Goal: Task Accomplishment & Management: Use online tool/utility

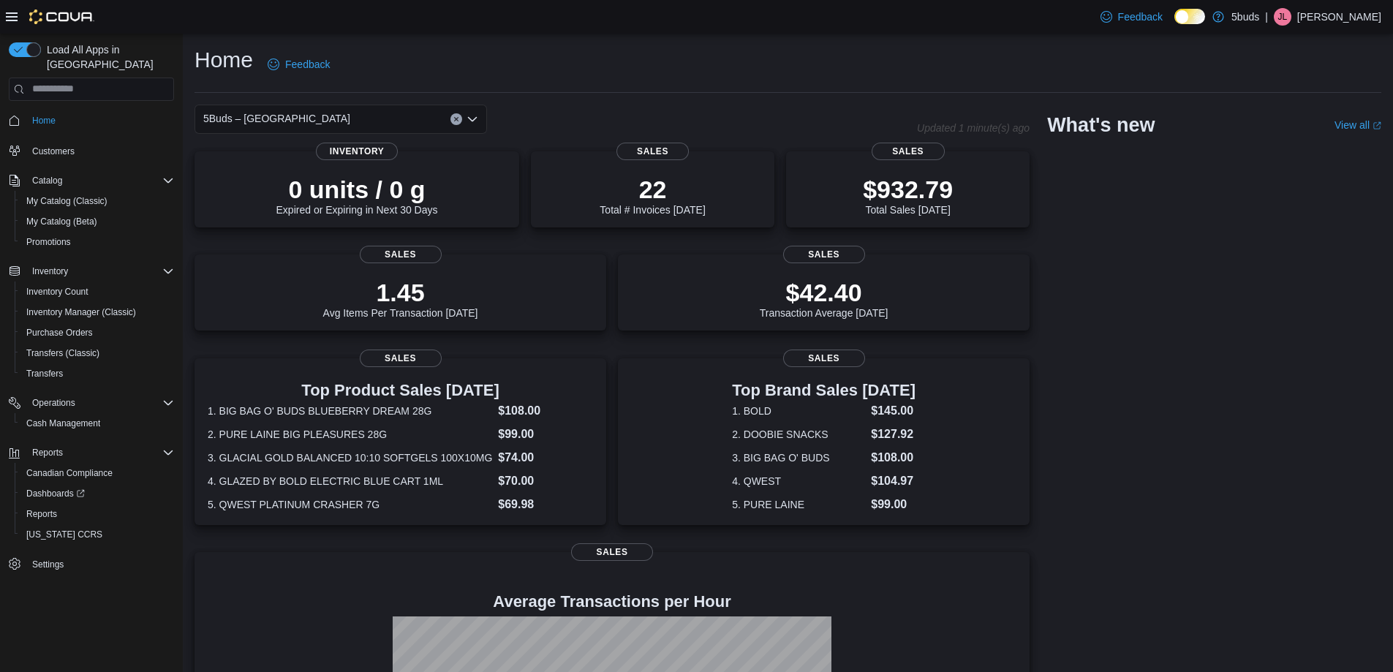
click at [1280, 411] on div "5Buds – [GEOGRAPHIC_DATA] Updated 1 minute(s) ago 0 units / 0 g Expired or Expi…" at bounding box center [788, 481] width 1187 height 753
click at [1370, 418] on div "5Buds – [GEOGRAPHIC_DATA] Updated 1 minute(s) ago 0 units / 0 g Expired or Expi…" at bounding box center [788, 481] width 1187 height 753
click at [56, 508] on span "Reports" at bounding box center [41, 514] width 31 height 12
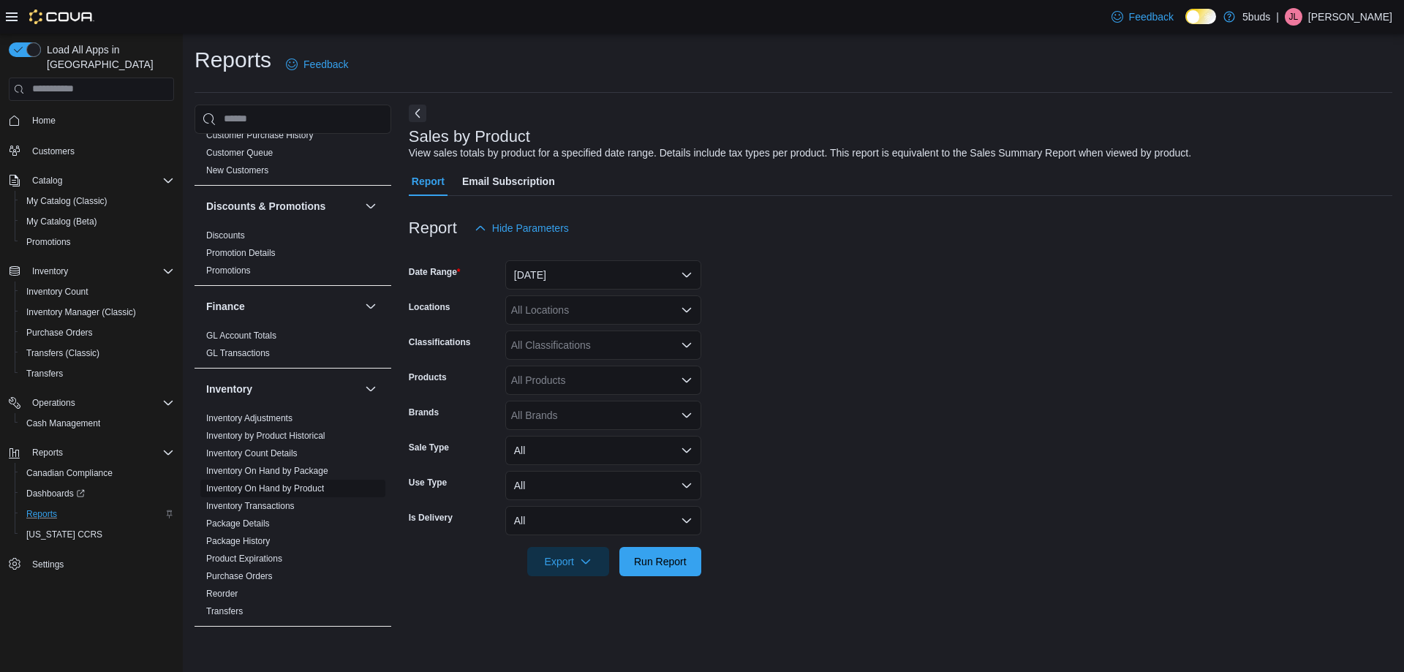
scroll to position [439, 0]
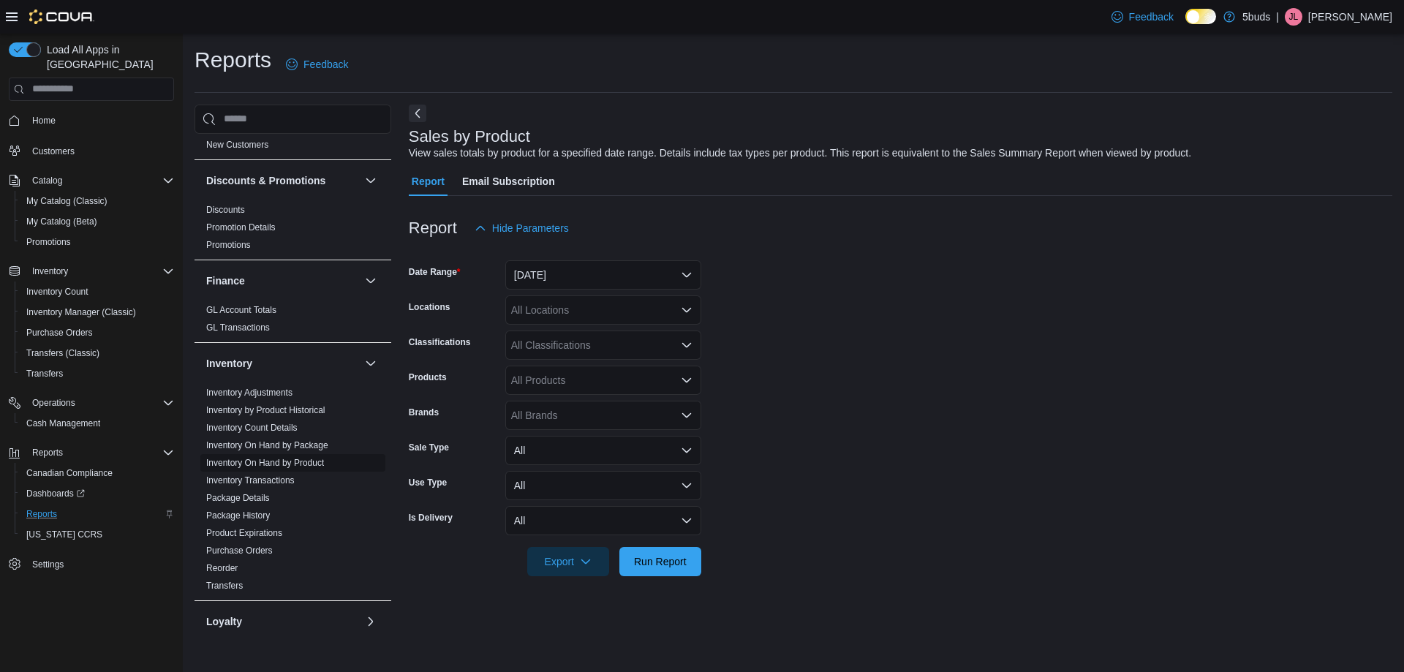
click at [306, 458] on link "Inventory On Hand by Product" at bounding box center [265, 463] width 118 height 10
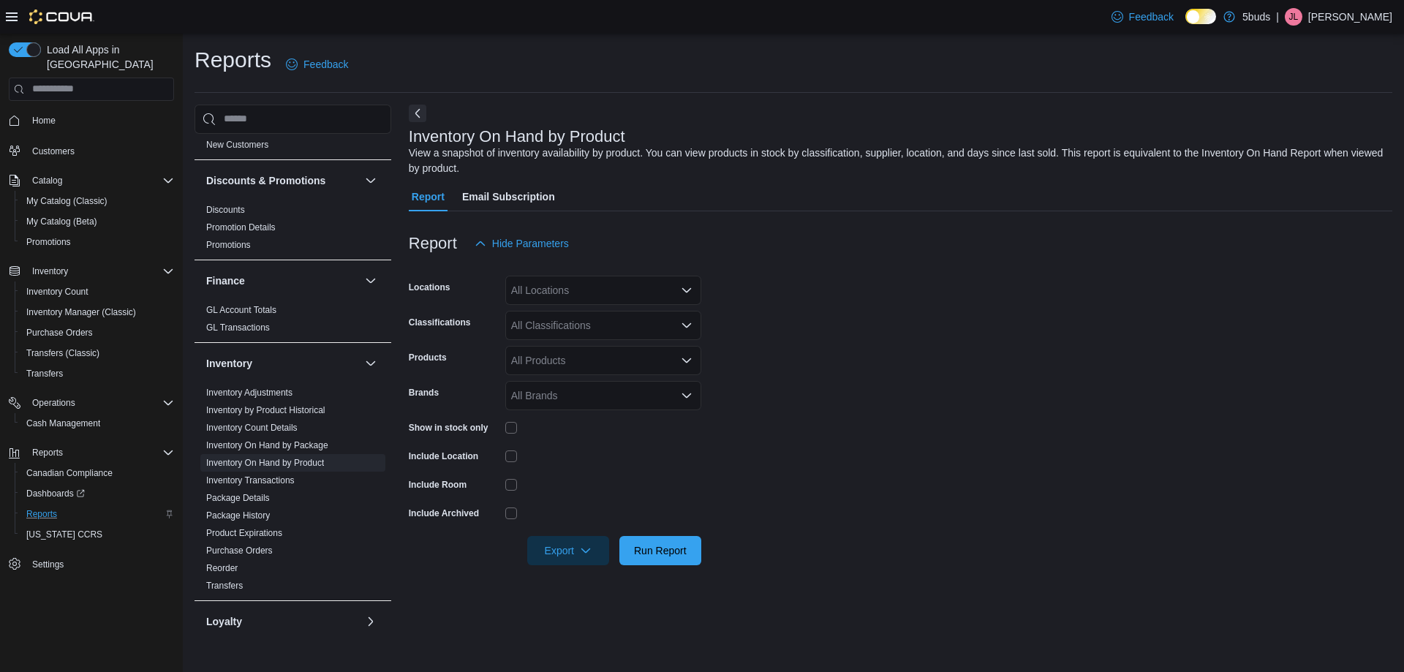
click at [662, 292] on div "All Locations" at bounding box center [603, 290] width 196 height 29
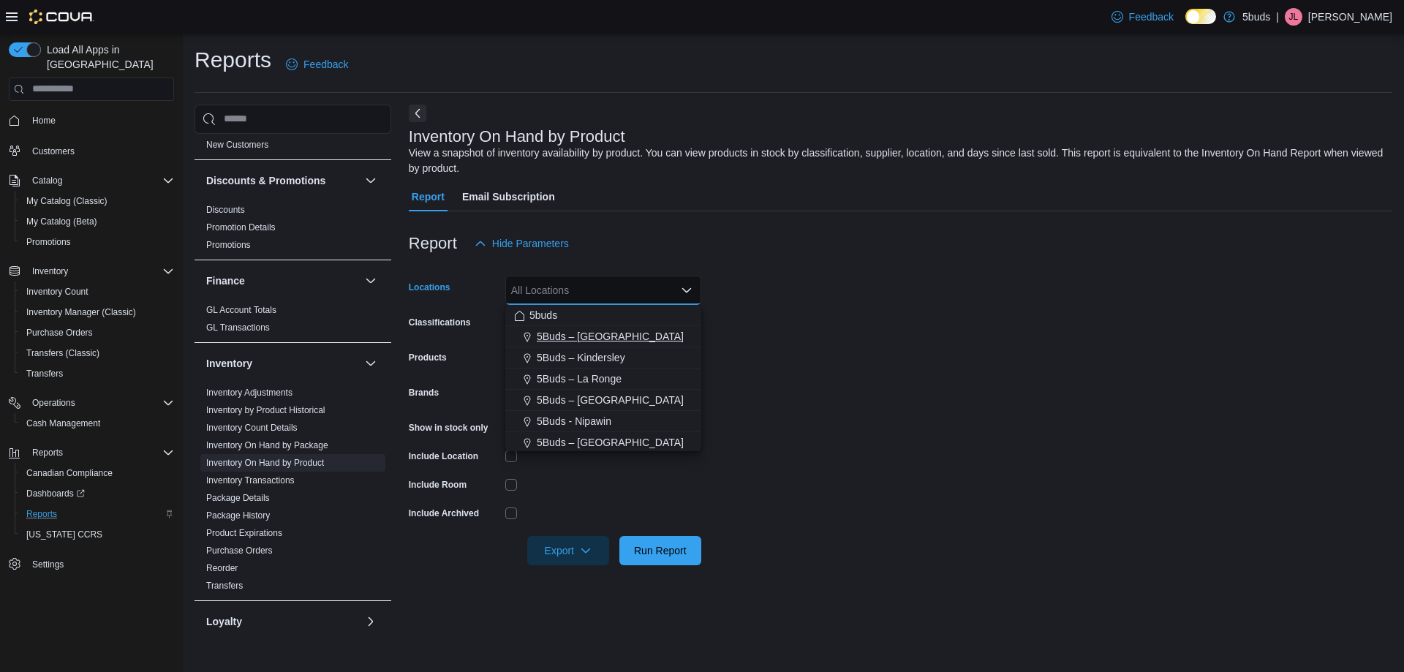
click at [641, 339] on div "5Buds – [GEOGRAPHIC_DATA]" at bounding box center [603, 336] width 178 height 15
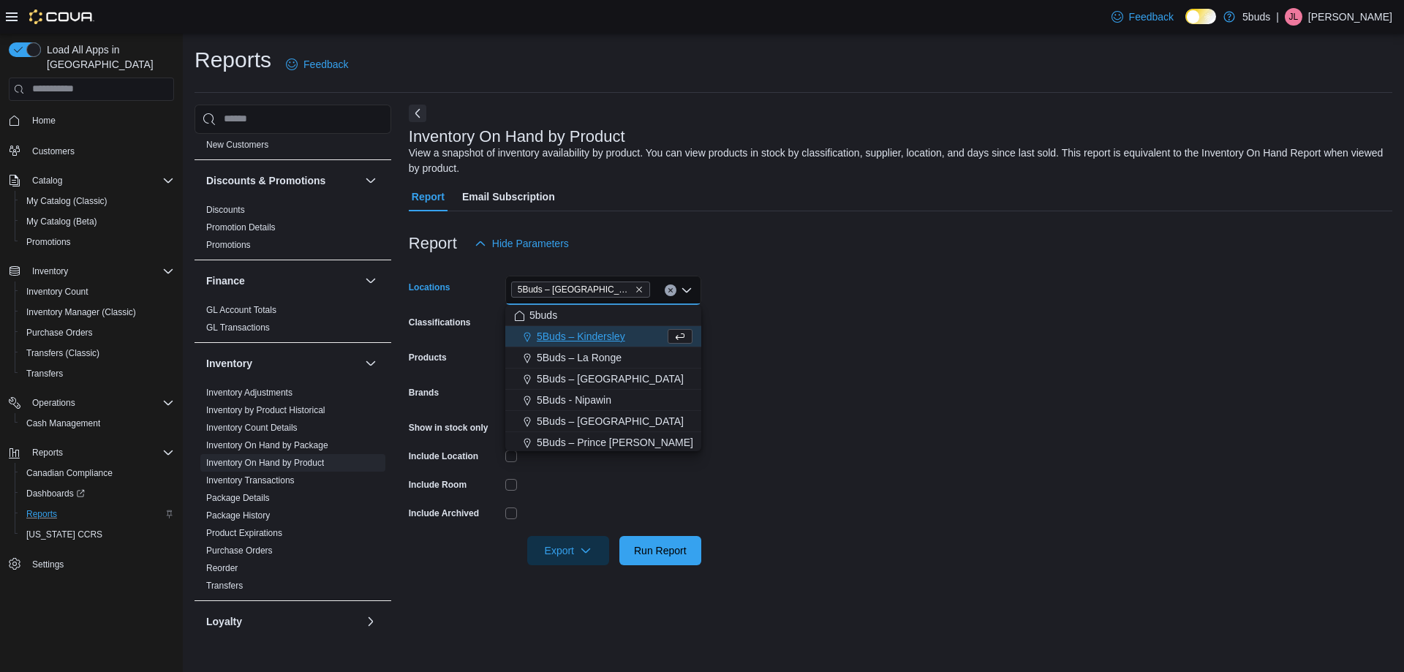
click at [848, 322] on form "Locations 5Buds – [GEOGRAPHIC_DATA] Combo box. Selected. 5Buds – [GEOGRAPHIC_DA…" at bounding box center [901, 411] width 984 height 307
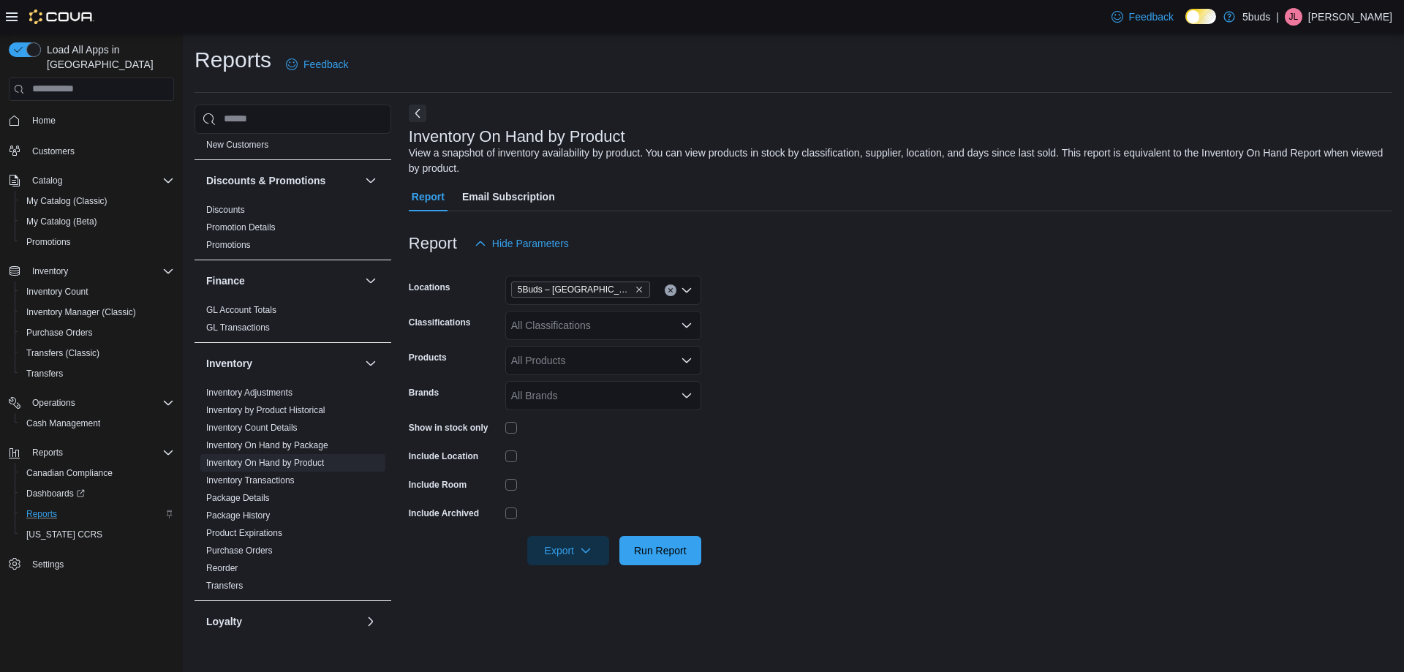
click at [662, 333] on div "All Classifications" at bounding box center [603, 325] width 196 height 29
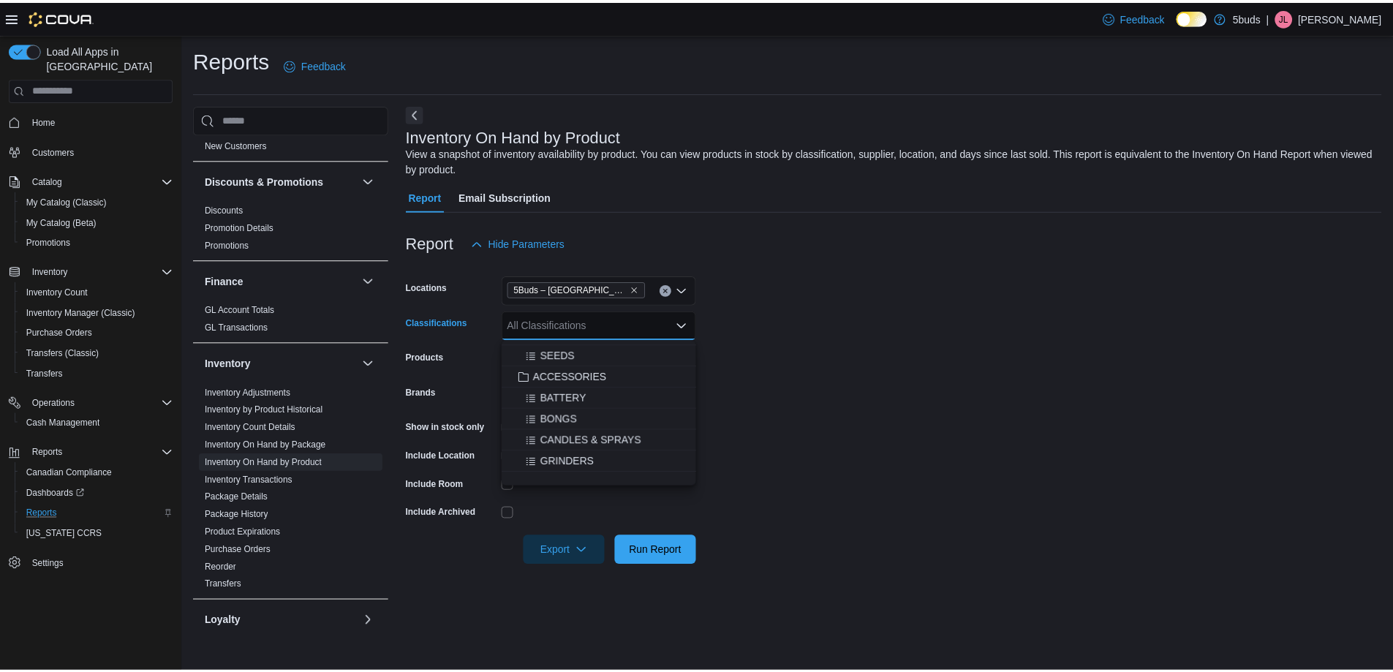
scroll to position [643, 0]
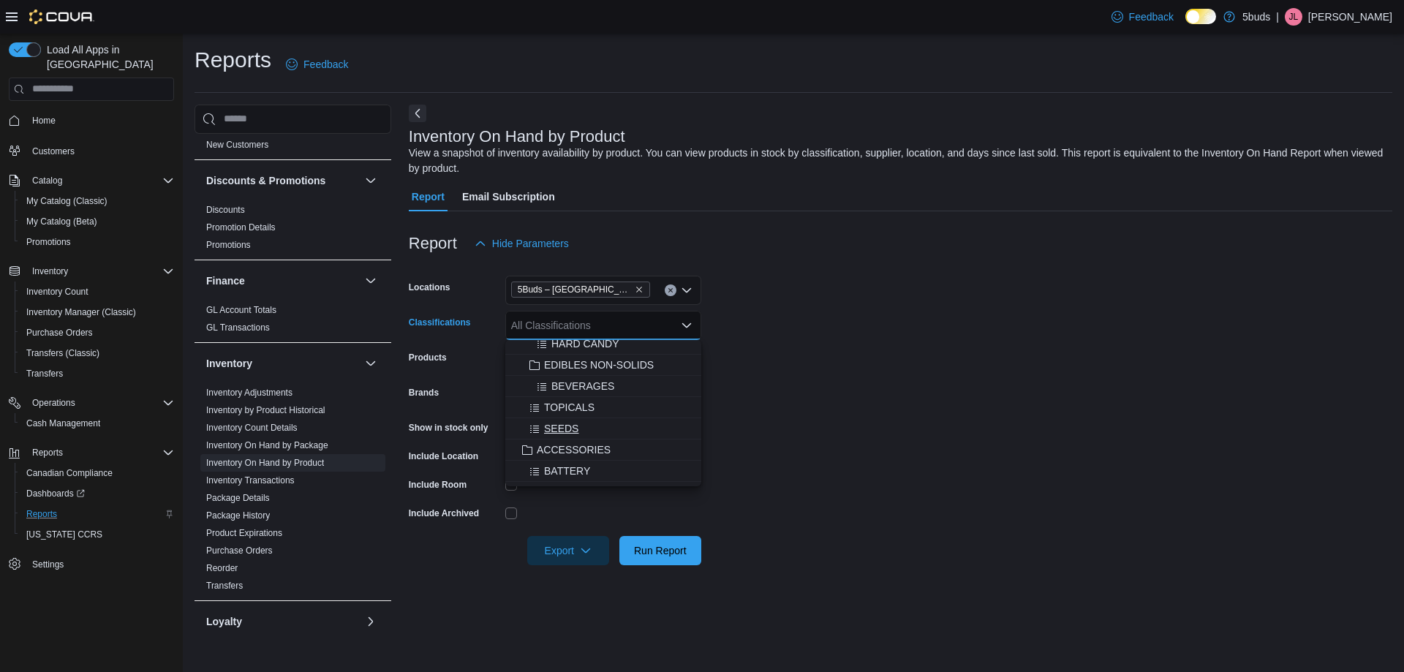
click at [579, 429] on div "SEEDS" at bounding box center [603, 428] width 178 height 15
click at [893, 413] on form "Locations 5Buds – [GEOGRAPHIC_DATA] Classifications SEEDS Combo box. Selected. …" at bounding box center [901, 411] width 984 height 307
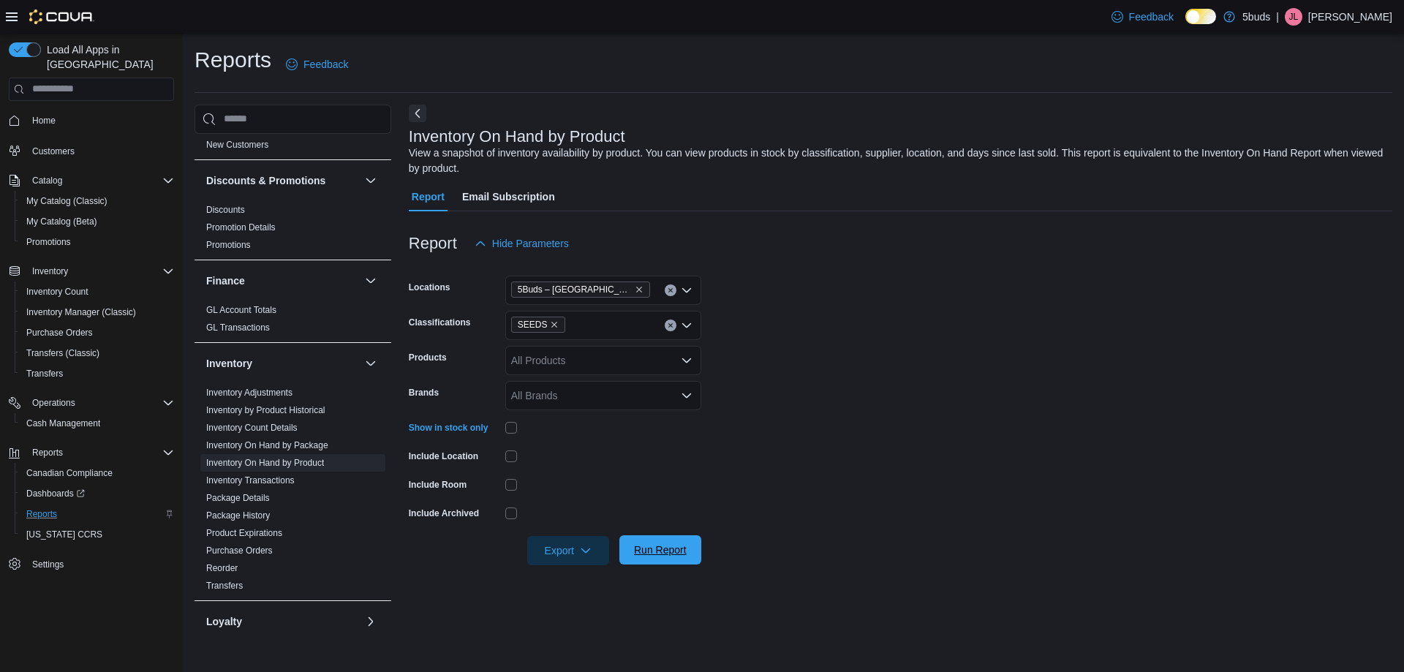
click at [658, 543] on span "Run Report" at bounding box center [660, 550] width 53 height 15
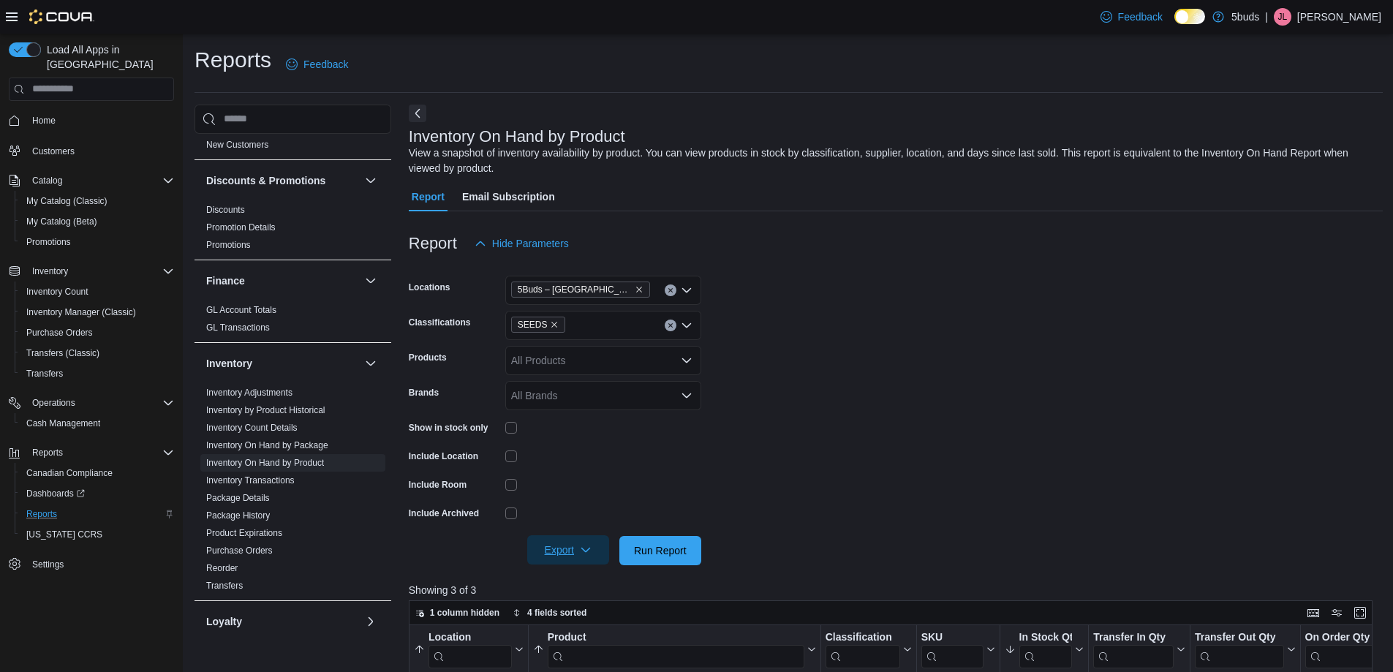
click at [574, 551] on span "Export" at bounding box center [568, 549] width 64 height 29
click at [581, 581] on span "Export to Excel" at bounding box center [570, 580] width 66 height 12
click at [668, 325] on icon "Clear input" at bounding box center [671, 325] width 6 height 6
click at [589, 468] on div "28G" at bounding box center [603, 468] width 178 height 15
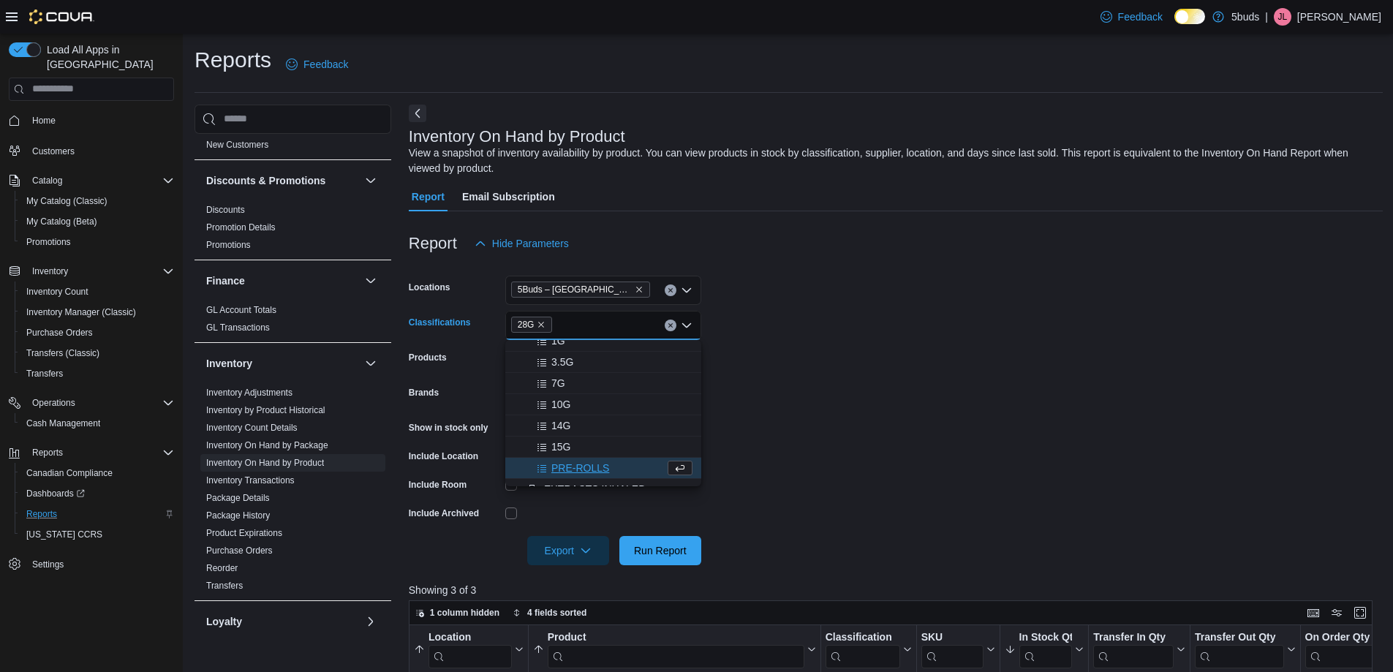
click at [880, 429] on form "Locations 5Buds – [GEOGRAPHIC_DATA] Classifications 28G Combo box. Selected. 28…" at bounding box center [896, 411] width 974 height 307
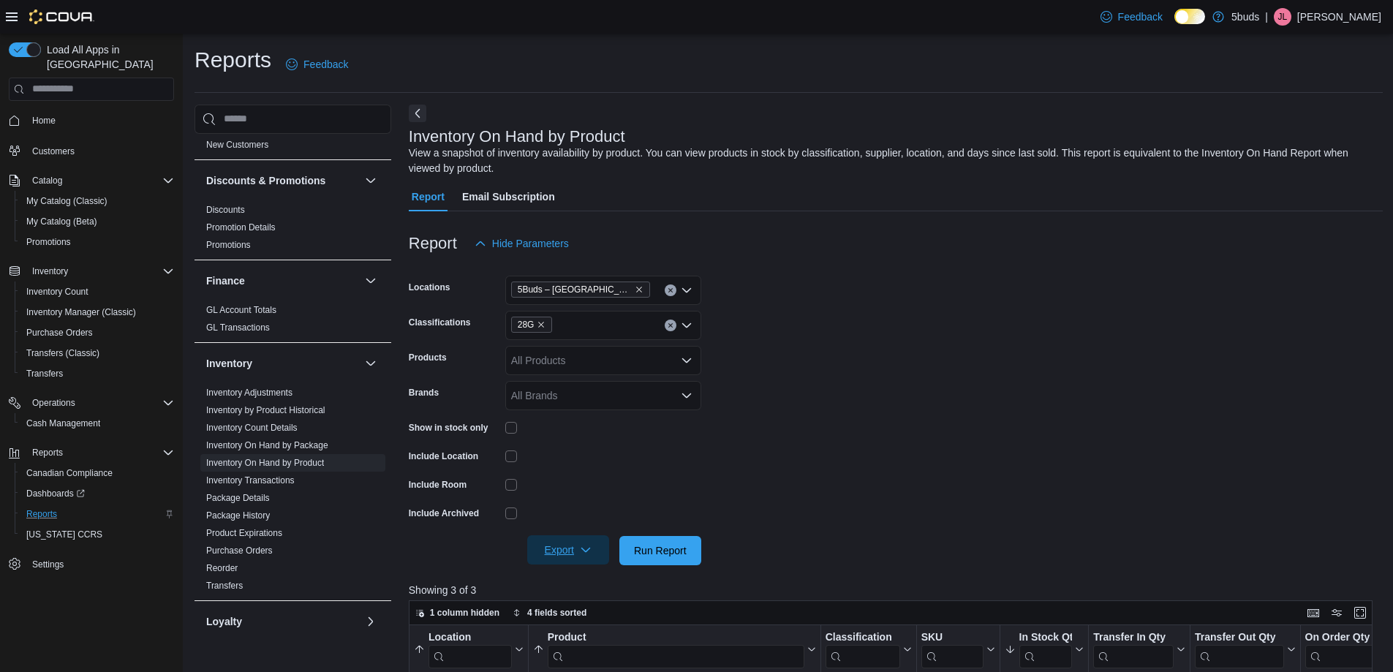
click at [573, 550] on span "Export" at bounding box center [568, 549] width 64 height 29
click at [578, 575] on span "Export to Excel" at bounding box center [570, 580] width 66 height 12
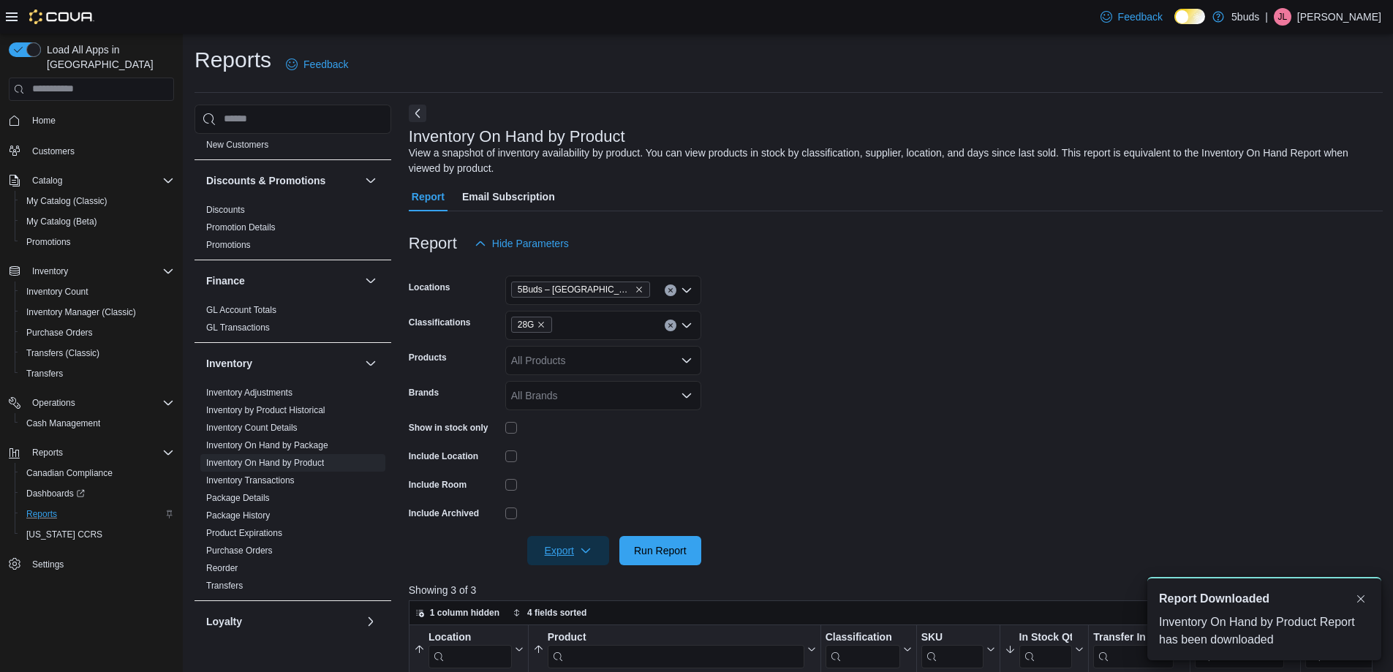
scroll to position [0, 0]
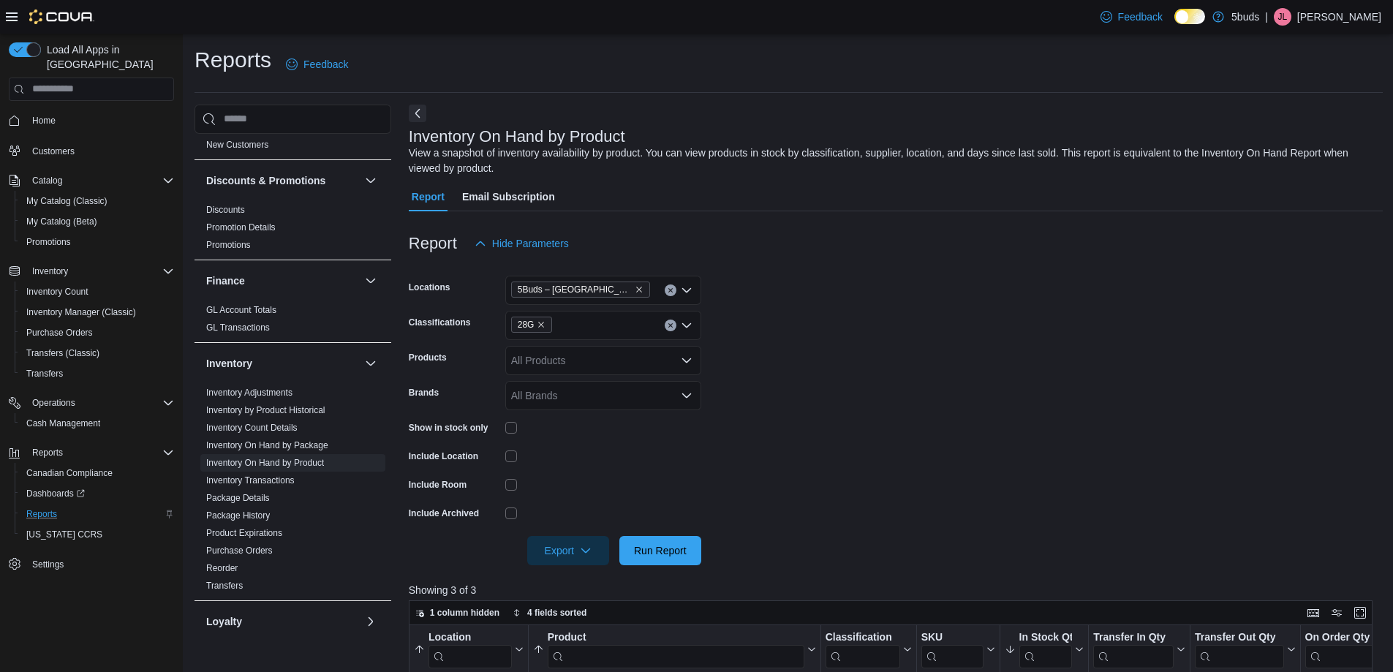
click at [1317, 357] on form "Locations 5Buds – Humboldt Classifications 28G Products All Products Brands All…" at bounding box center [896, 411] width 974 height 307
click at [34, 115] on span "Home" at bounding box center [43, 121] width 23 height 12
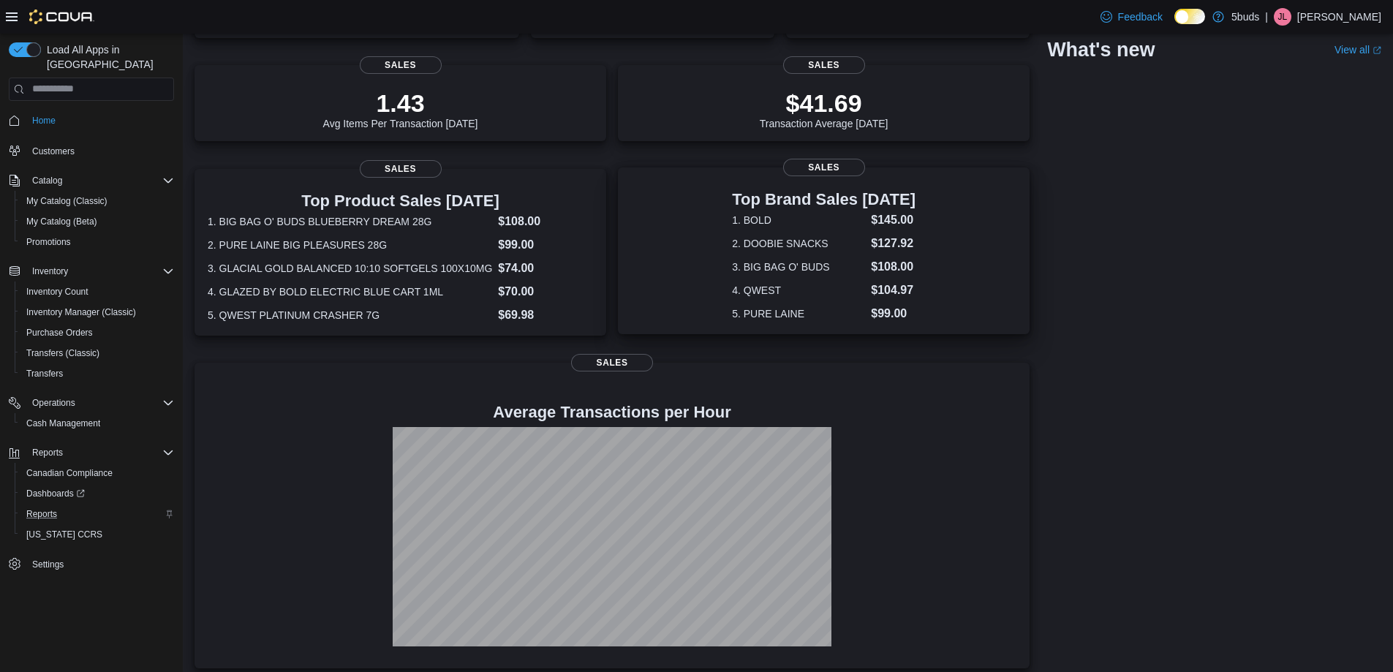
scroll to position [197, 0]
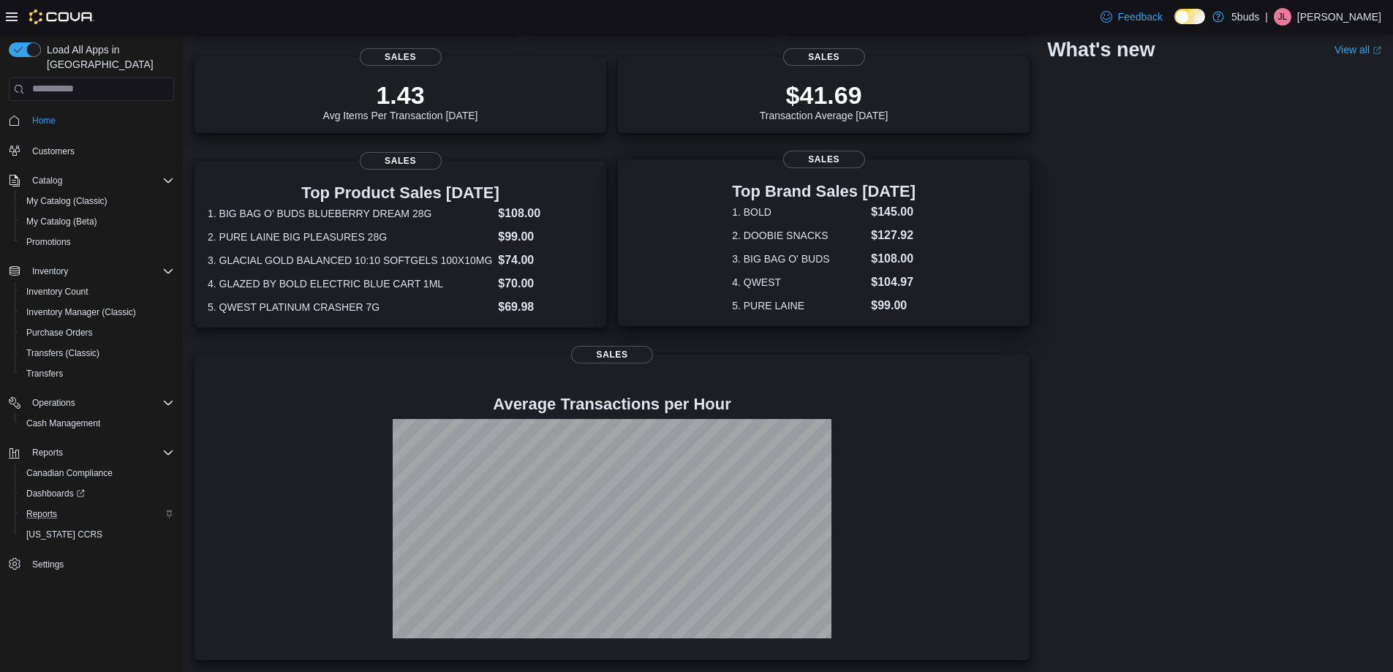
click at [921, 243] on div "Top Brand Sales [DATE] 1. BOLD $145.00 2. DOOBIE SNACKS $127.92 3. BIG BAG O' B…" at bounding box center [824, 245] width 388 height 137
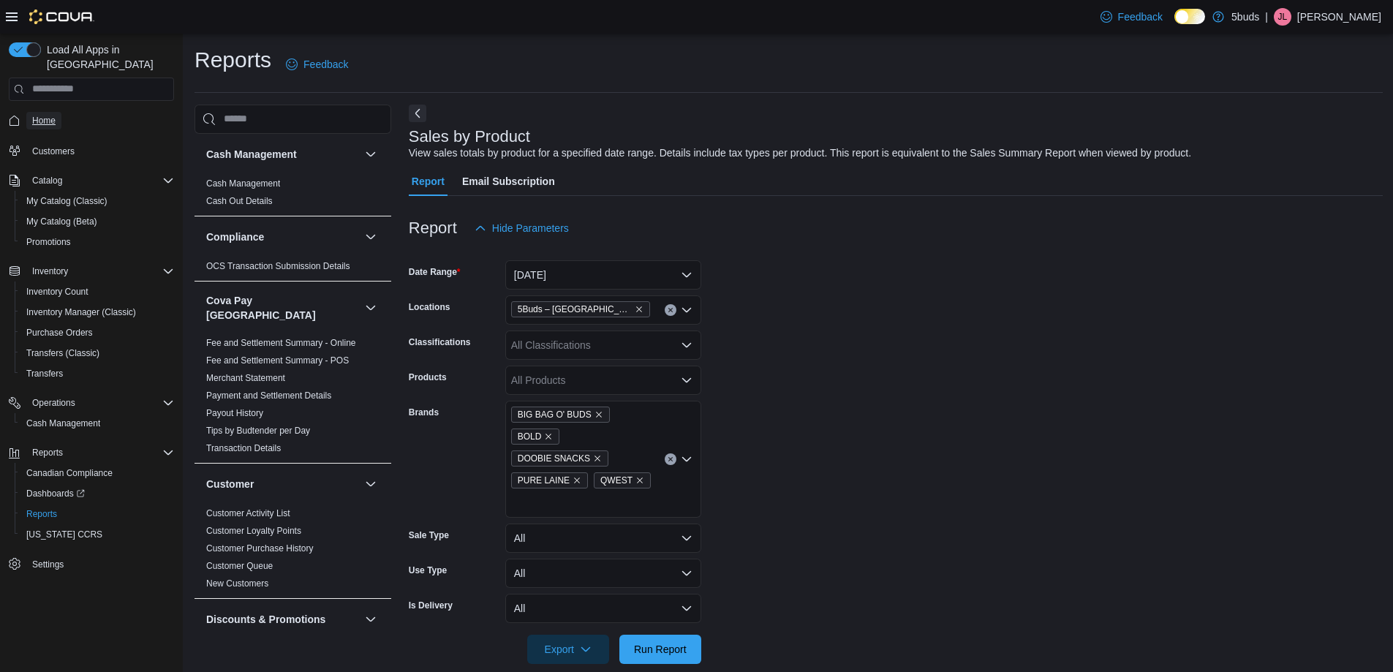
click at [43, 115] on span "Home" at bounding box center [43, 121] width 23 height 12
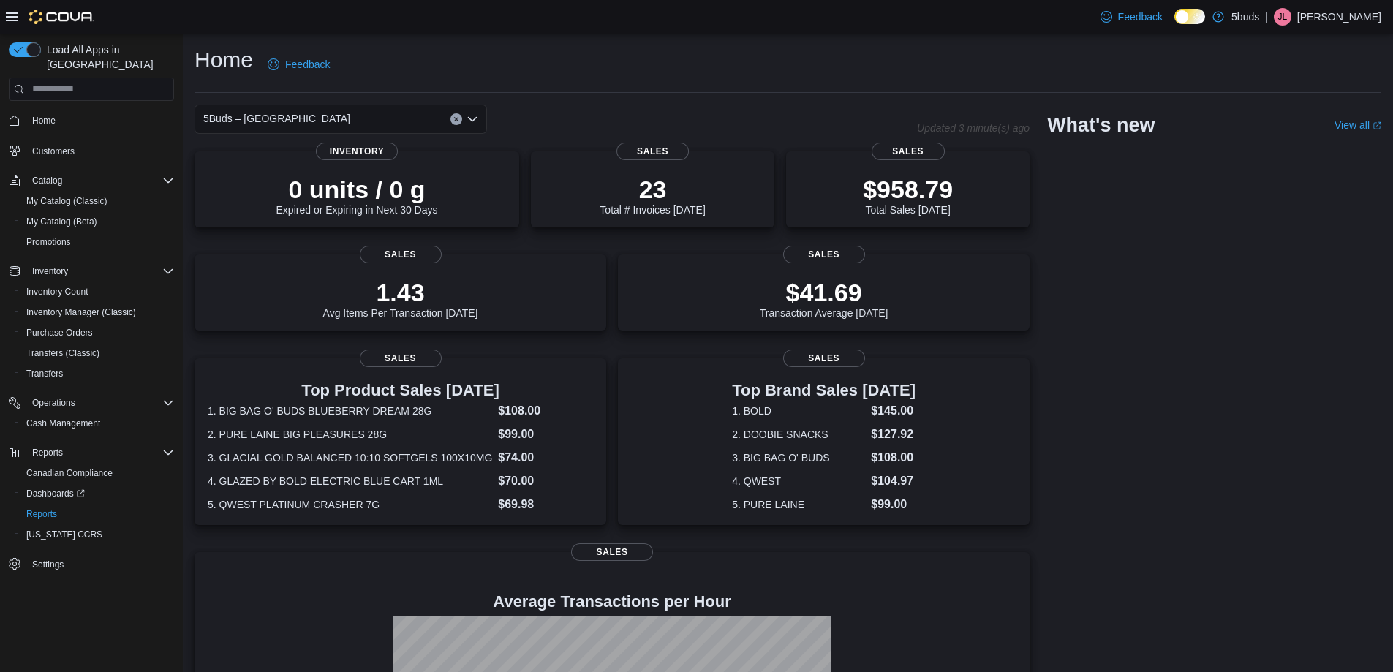
click at [1267, 472] on div "5Buds – Humboldt Updated 3 minute(s) ago 0 units / 0 g Expired or Expiring in N…" at bounding box center [788, 481] width 1187 height 753
click at [475, 388] on h3 "Top Product Sales [DATE]" at bounding box center [400, 389] width 385 height 18
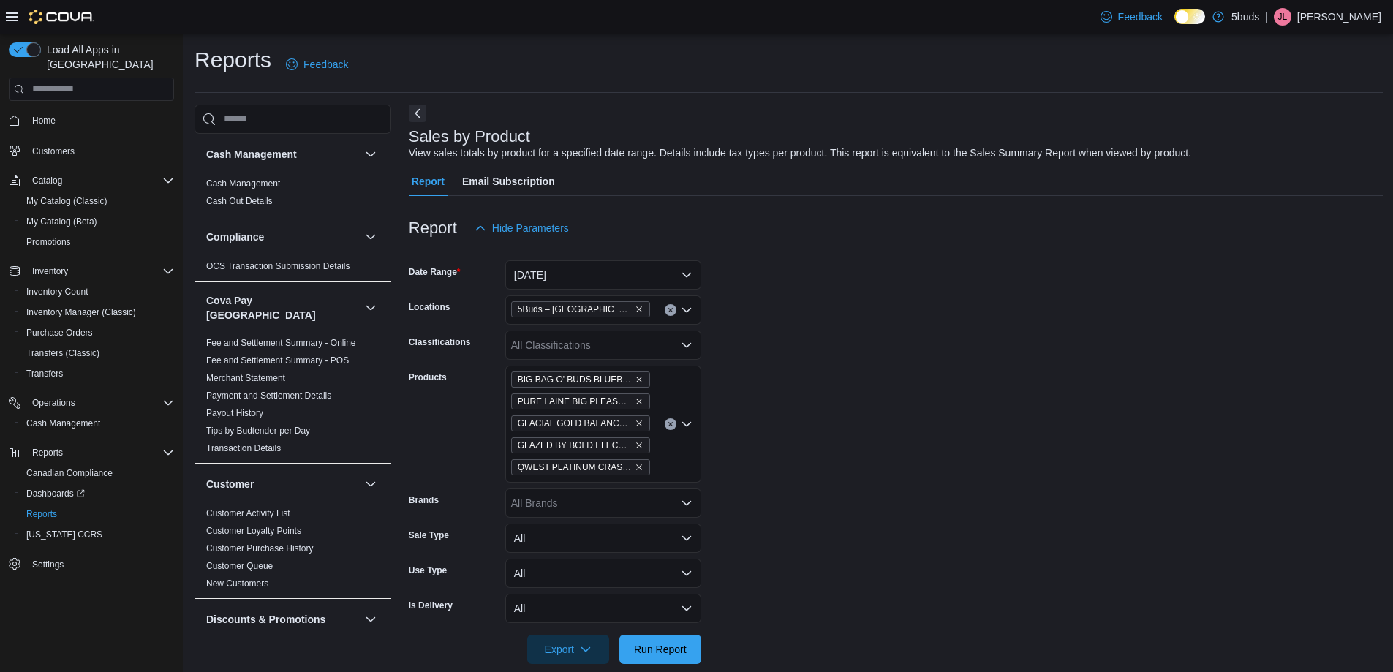
click at [669, 426] on icon "Clear input" at bounding box center [670, 424] width 4 height 4
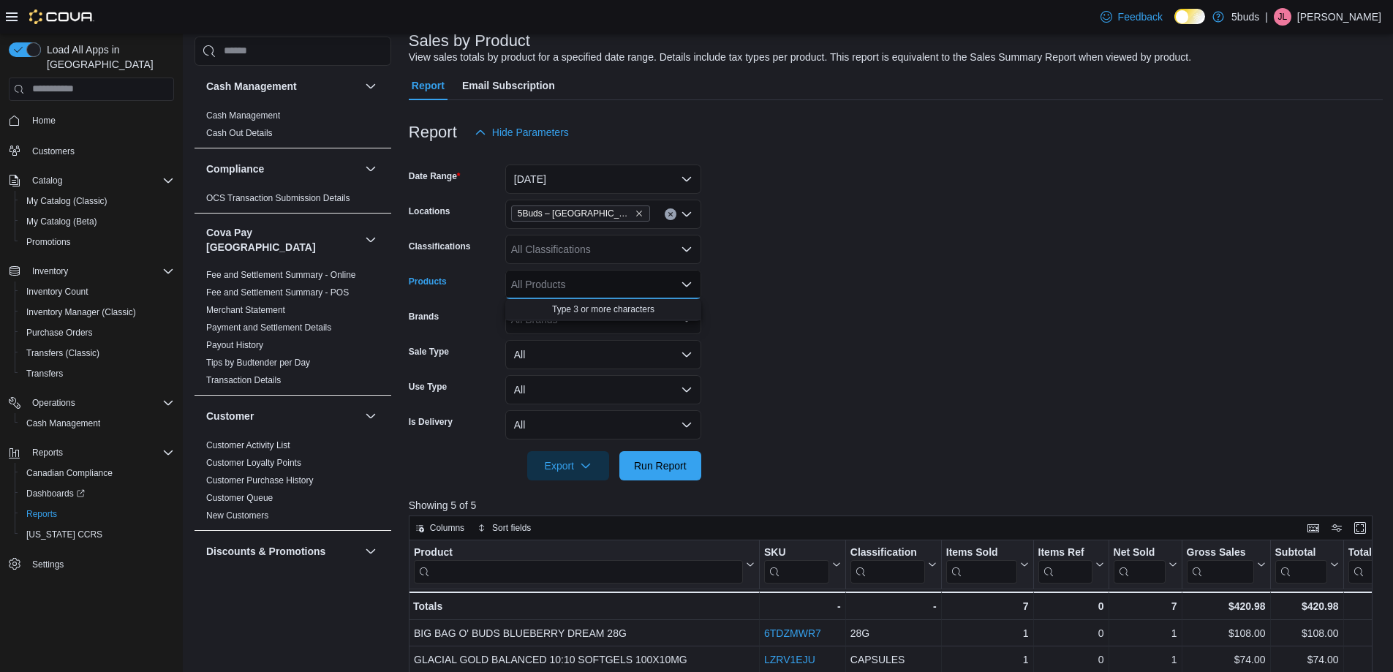
scroll to position [292, 0]
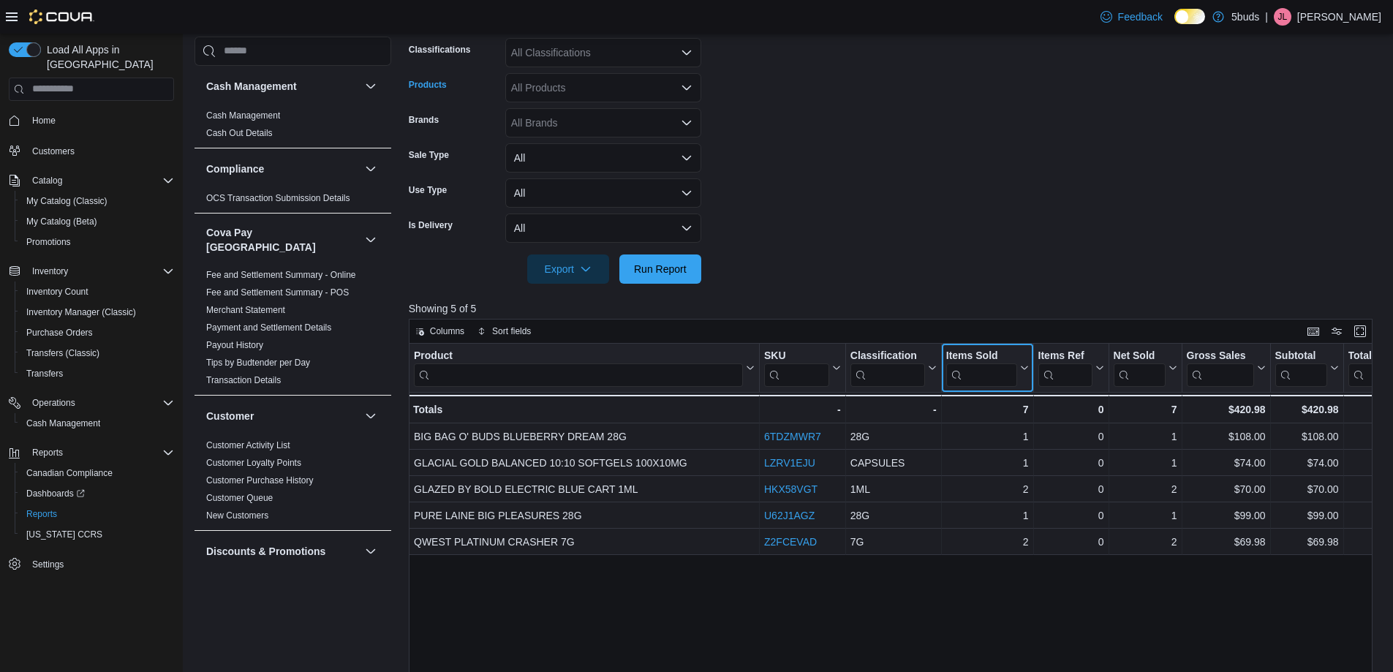
click at [1019, 368] on icon at bounding box center [1022, 367] width 12 height 9
click at [1015, 439] on span "Sort High-Low" at bounding box center [998, 442] width 56 height 12
click at [872, 219] on form "Date Range Today Locations 5Buds – Humboldt Classifications All Classifications…" at bounding box center [896, 116] width 974 height 333
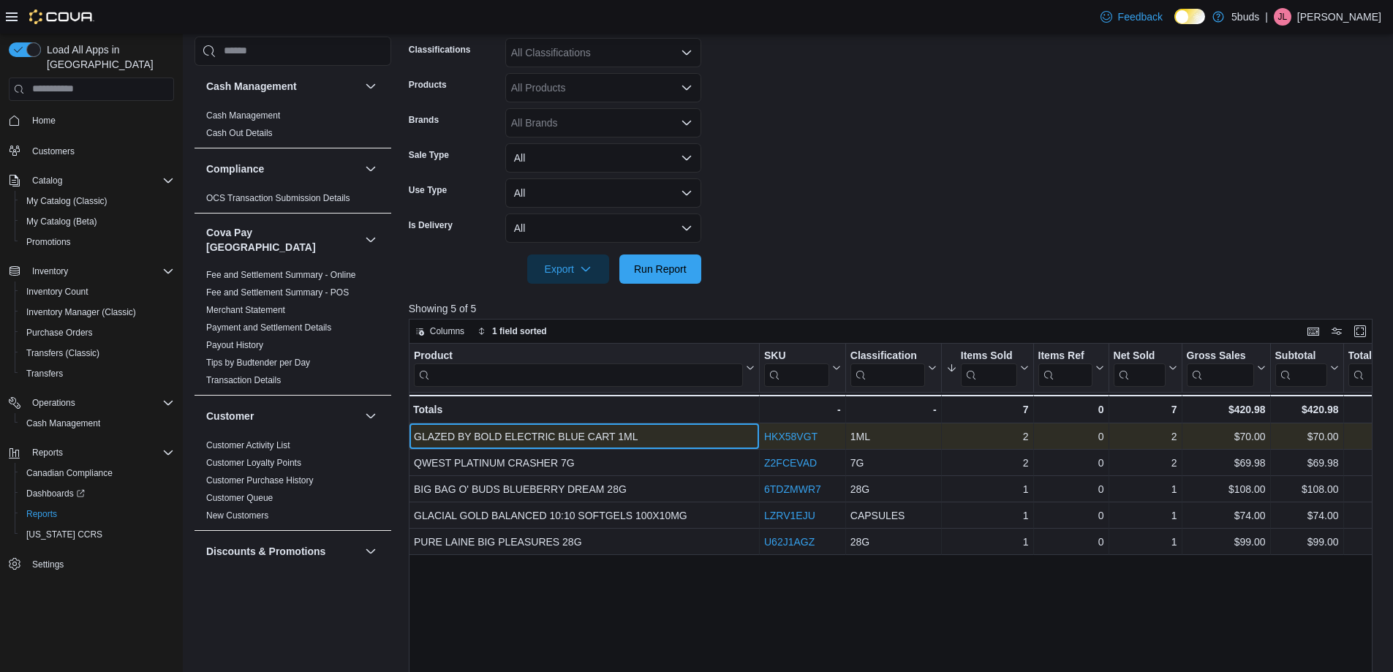
click at [586, 435] on div "GLAZED BY BOLD ELECTRIC BLUE CART 1ML" at bounding box center [584, 437] width 341 height 18
copy div "GLAZED BY BOLD ELECTRIC BLUE CART 1ML"
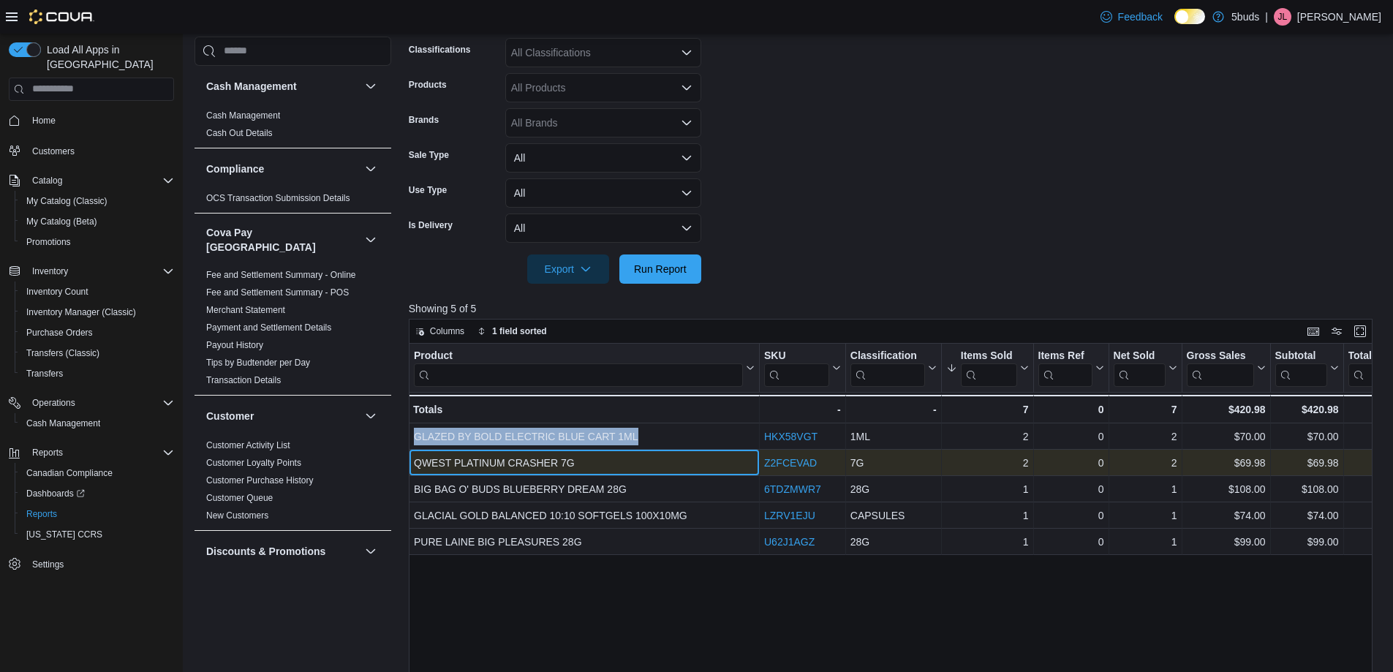
click at [507, 453] on div "QWEST PLATINUM CRASHER 7G - Product, column 1, row 2" at bounding box center [584, 463] width 351 height 26
click at [502, 458] on div "QWEST PLATINUM CRASHER 7G" at bounding box center [584, 463] width 341 height 18
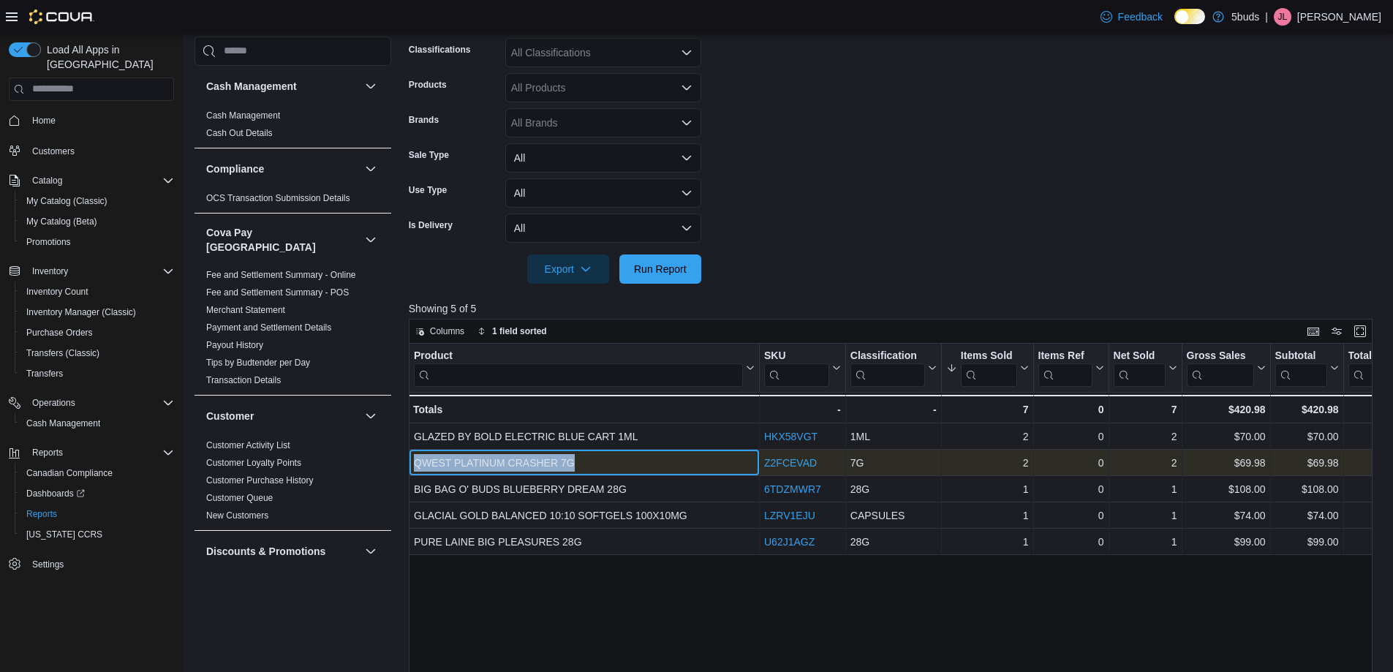
click at [502, 458] on div "QWEST PLATINUM CRASHER 7G" at bounding box center [584, 463] width 341 height 18
copy div "QWEST PLATINUM CRASHER 7G"
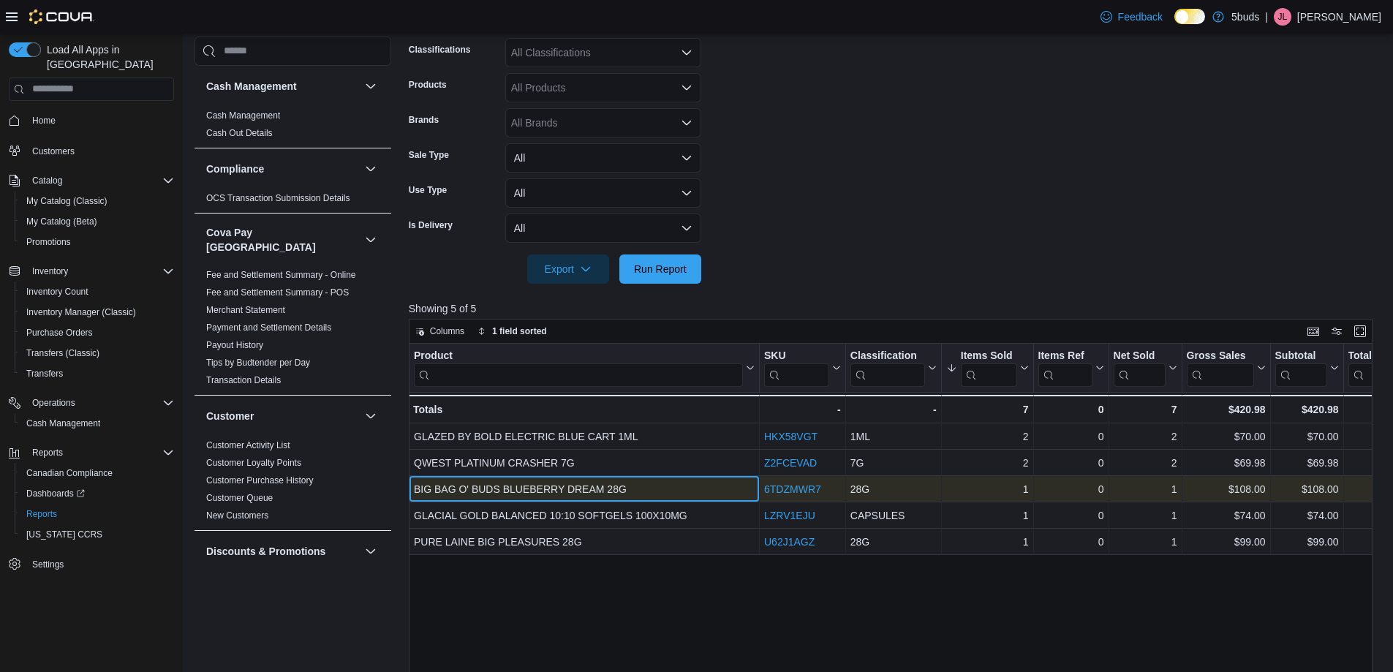
click at [514, 492] on div "BIG BAG O' BUDS BLUEBERRY DREAM 28G" at bounding box center [584, 489] width 341 height 18
copy div "BIG BAG O' BUDS BLUEBERRY DREAM 28G"
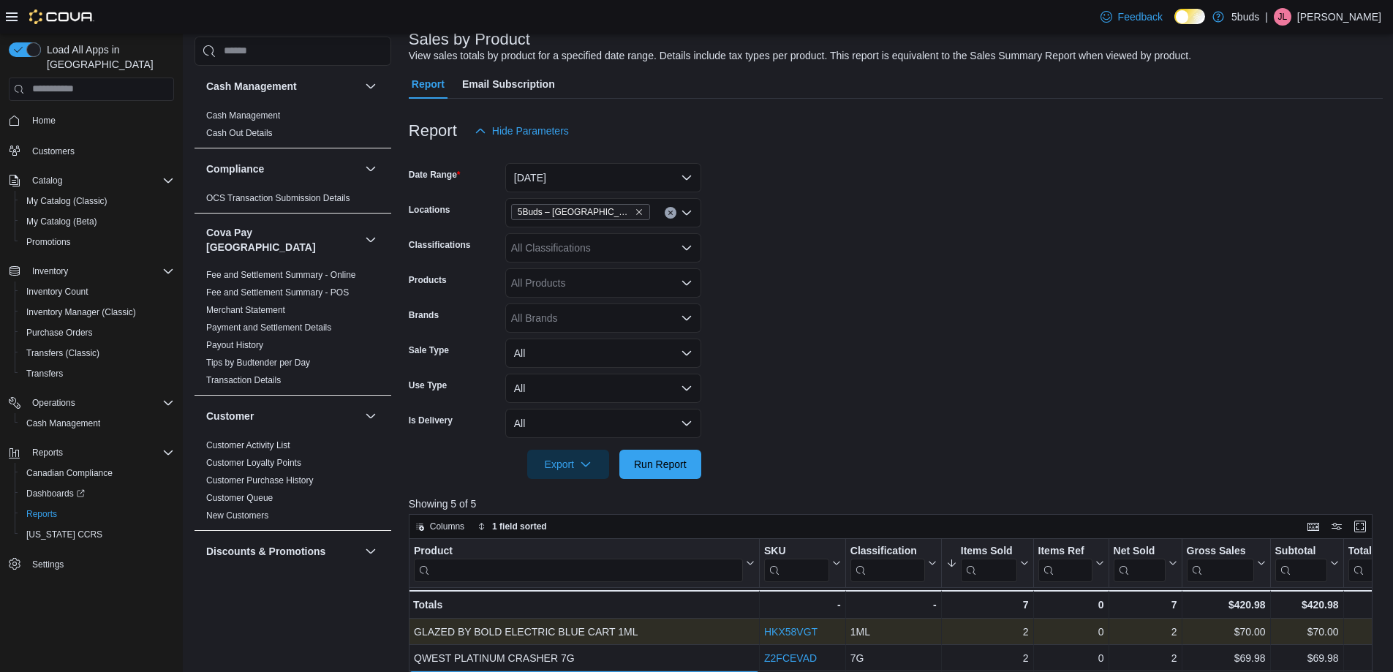
scroll to position [73, 0]
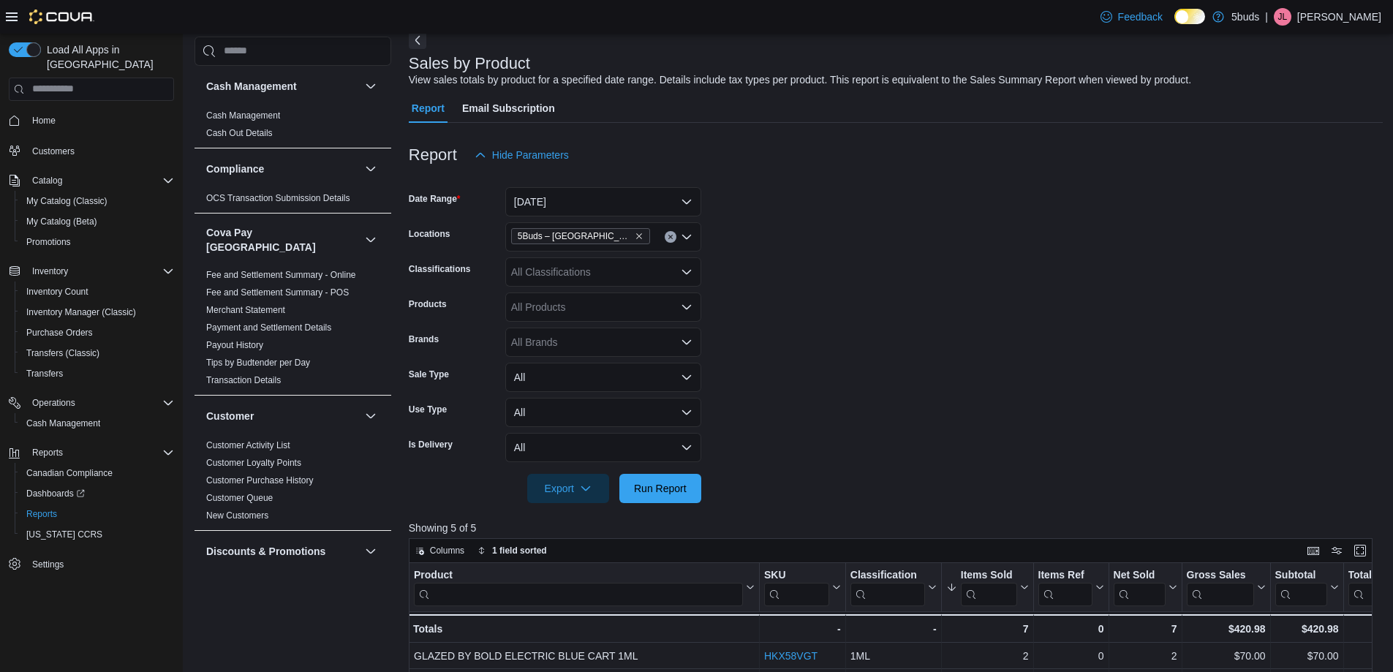
click at [888, 401] on form "Date Range Today Locations 5Buds – Humboldt Classifications All Classifications…" at bounding box center [896, 336] width 974 height 333
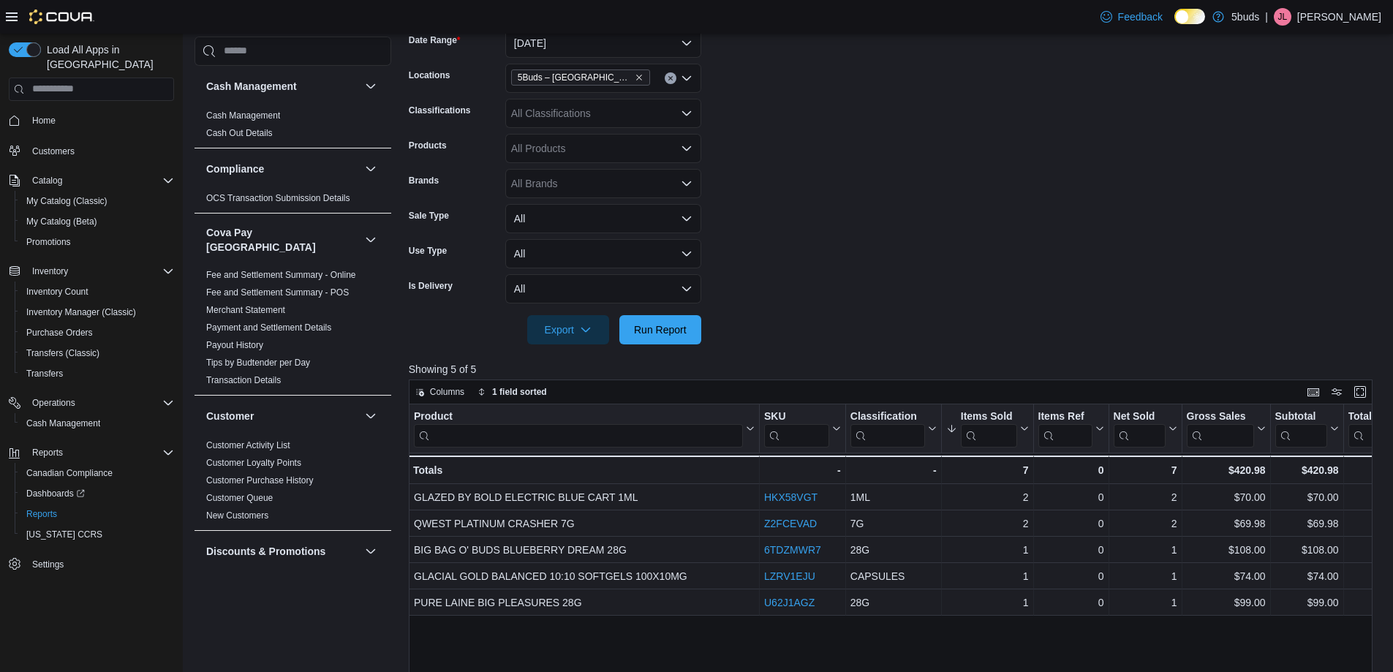
scroll to position [439, 0]
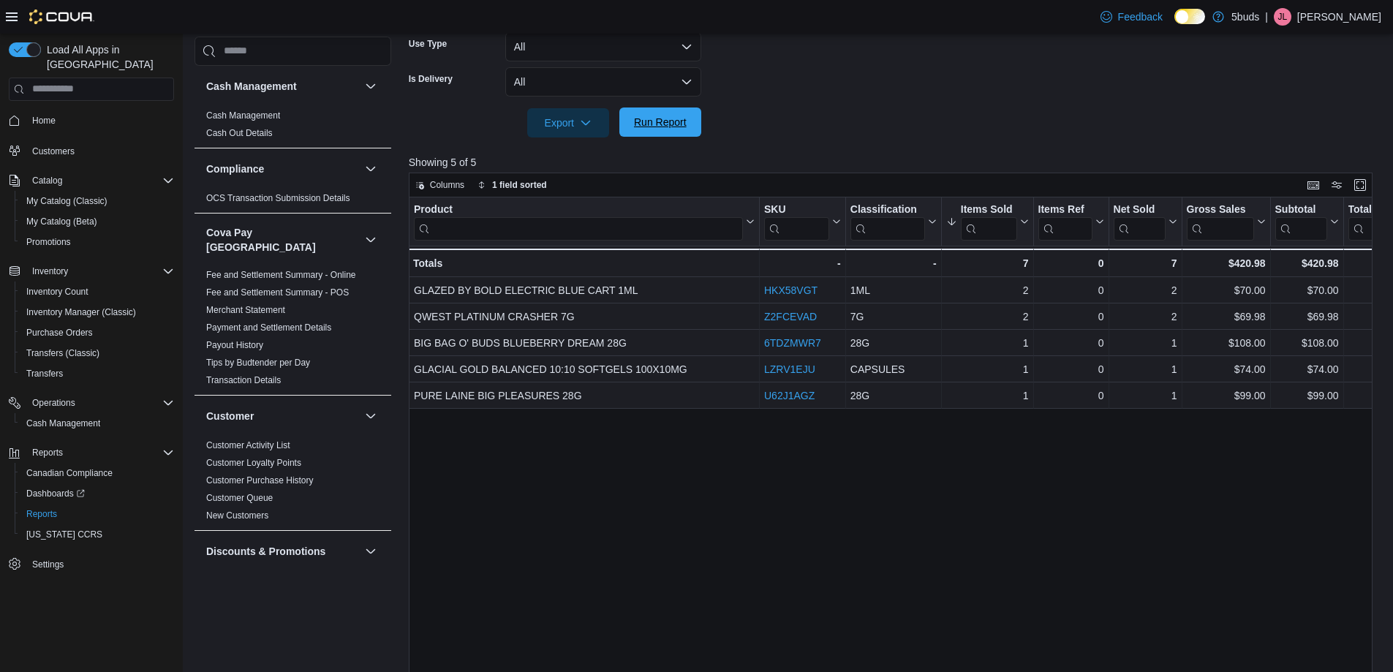
click at [652, 127] on span "Run Report" at bounding box center [660, 122] width 53 height 15
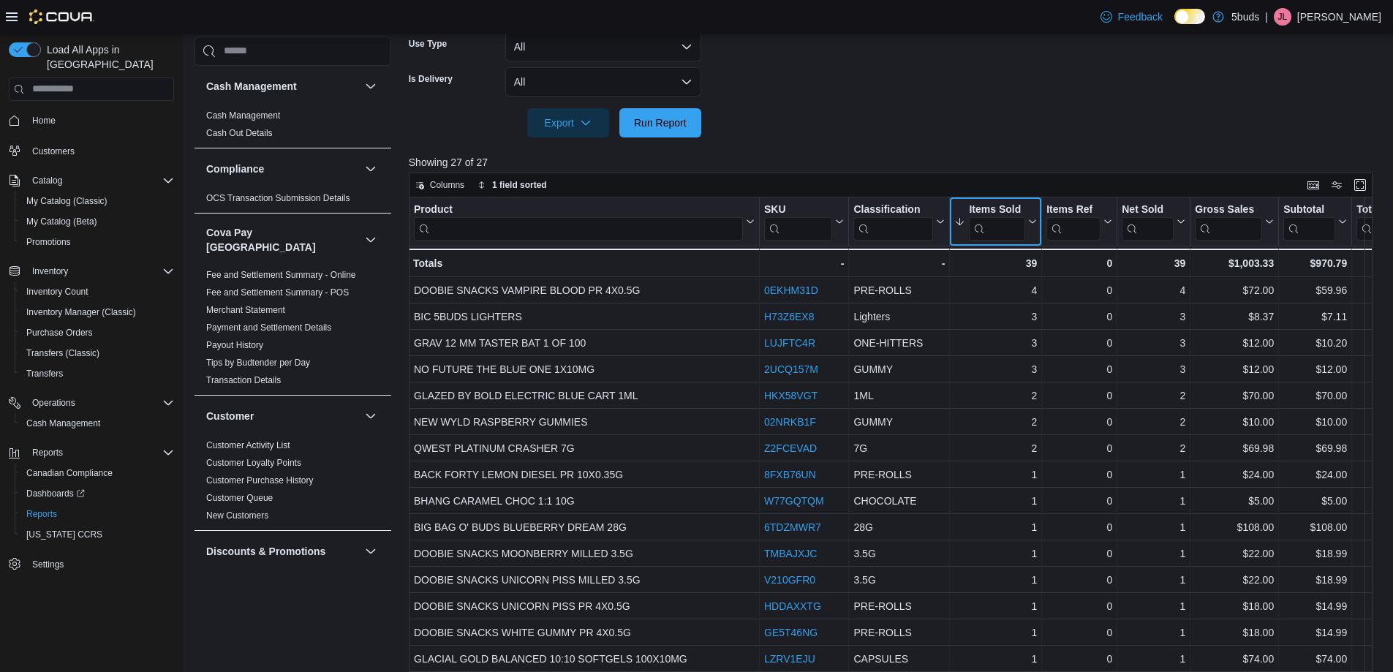
click at [1027, 222] on icon at bounding box center [1031, 221] width 12 height 9
click at [1025, 298] on span "Sort High-Low" at bounding box center [1006, 296] width 56 height 12
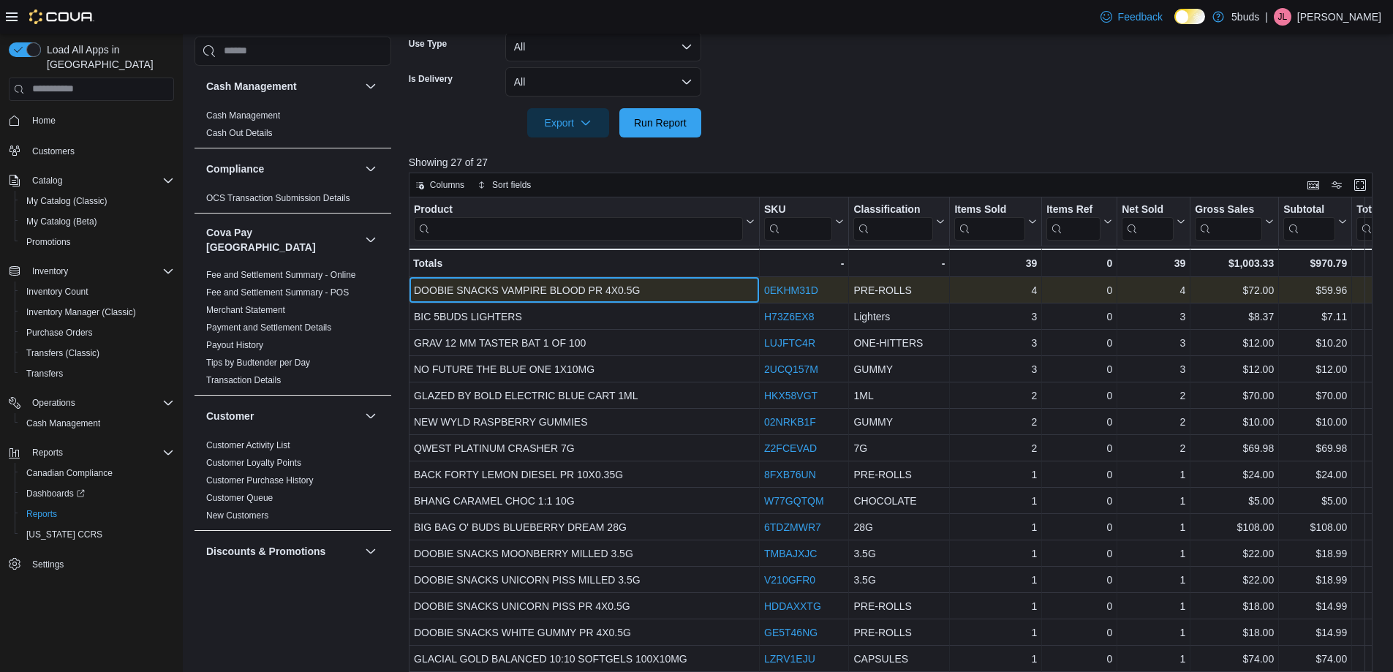
click at [609, 289] on div "DOOBIE SNACKS VAMPIRE BLOOD PR 4X0.5G" at bounding box center [584, 291] width 341 height 18
copy div "DOOBIE SNACKS VAMPIRE BLOOD PR 4X0.5G"
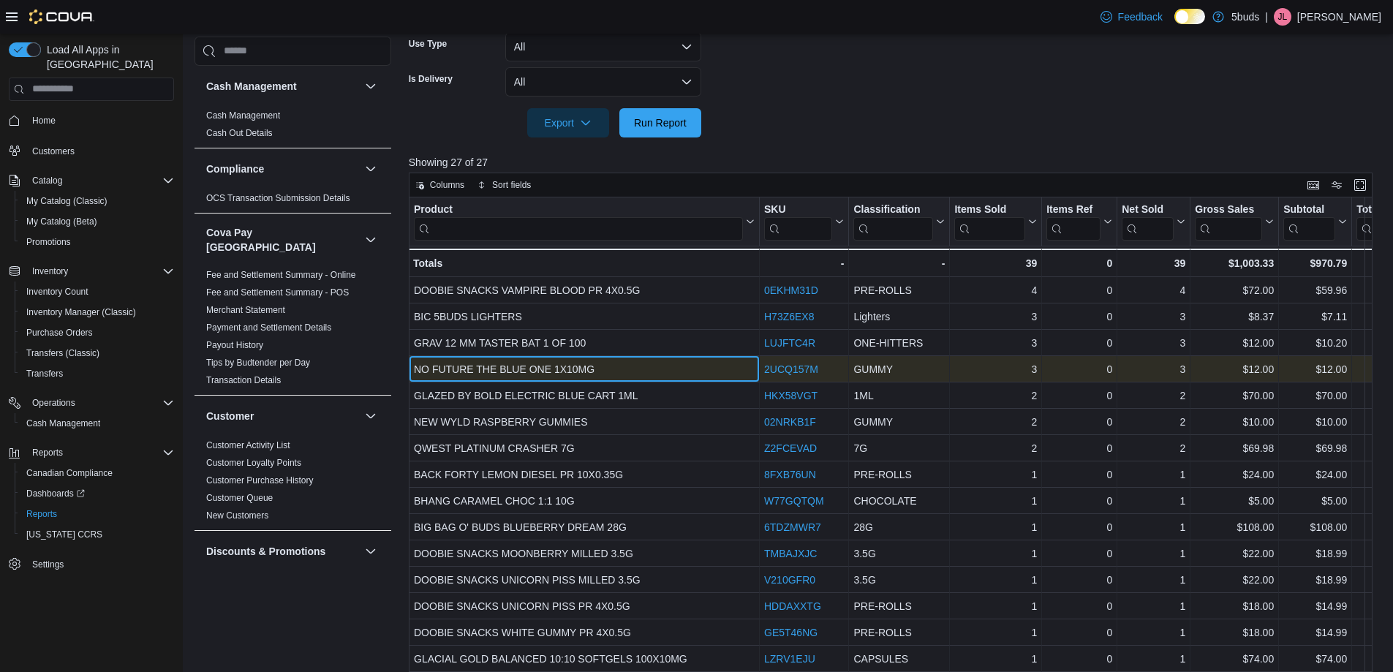
click at [519, 367] on div "NO FUTURE THE BLUE ONE 1X10MG" at bounding box center [584, 369] width 341 height 18
copy div "NO FUTURE THE BLUE ONE 1X10MG"
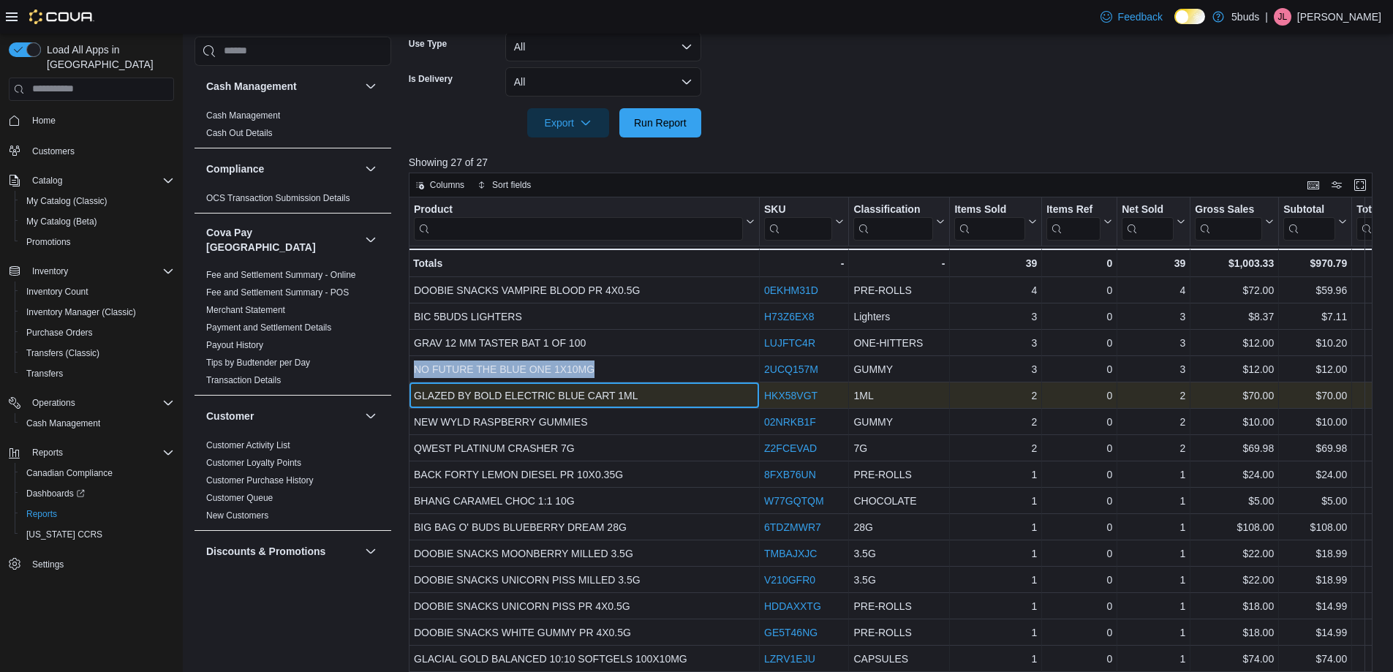
click at [510, 394] on div "GLAZED BY BOLD ELECTRIC BLUE CART 1ML" at bounding box center [584, 396] width 341 height 18
copy div "GLAZED BY BOLD ELECTRIC BLUE CART 1ML"
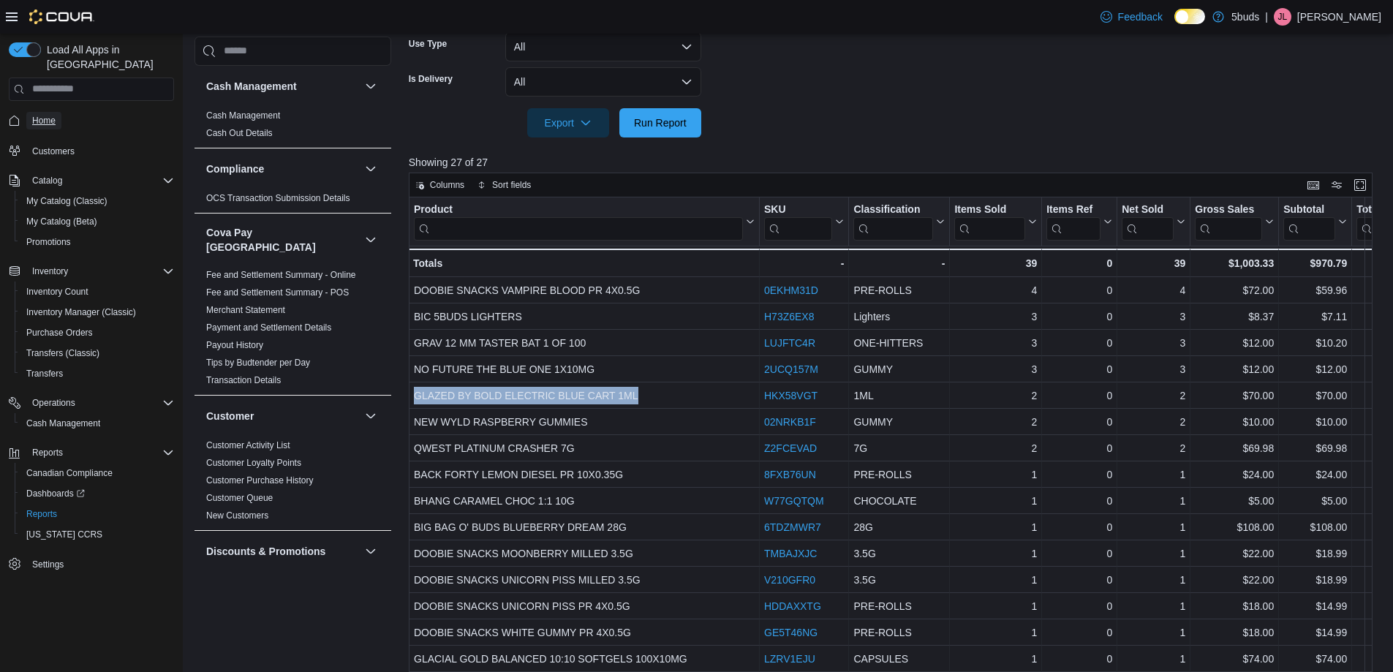
click at [57, 112] on link "Home" at bounding box center [43, 121] width 35 height 18
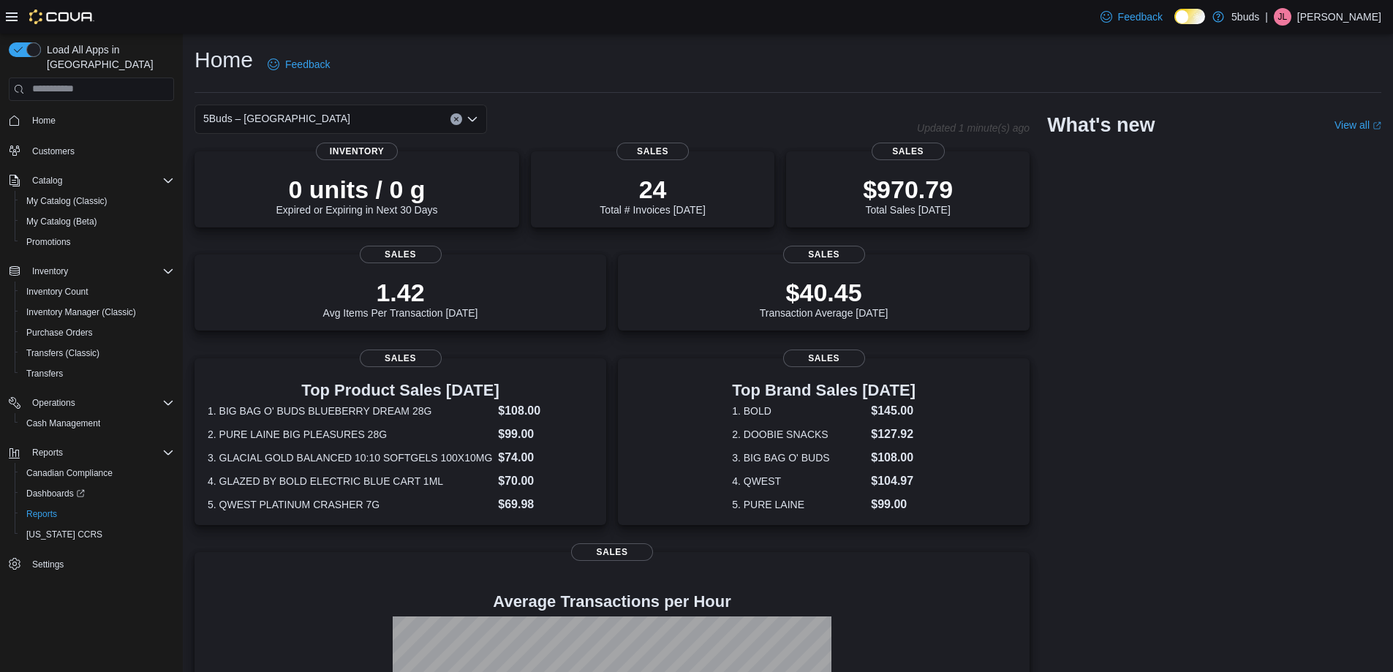
click at [1305, 361] on div "5Buds – Humboldt Updated 1 minute(s) ago 0 units / 0 g Expired or Expiring in N…" at bounding box center [788, 481] width 1187 height 753
click at [1251, 454] on div "5Buds – Humboldt Updated 1 minute(s) ago 0 units / 0 g Expired or Expiring in N…" at bounding box center [788, 481] width 1187 height 753
click at [1189, 308] on div "5Buds – Humboldt Updated 4 minute(s) ago 0 units / 0 g Expired or Expiring in N…" at bounding box center [788, 481] width 1187 height 753
click at [1196, 404] on div "5Buds – Humboldt Updated 4 minute(s) ago 0 units / 0 g Expired or Expiring in N…" at bounding box center [788, 481] width 1187 height 753
click at [1250, 239] on div "5Buds – Humboldt Updated 1 minute(s) ago 0 units / 0 g Expired or Expiring in N…" at bounding box center [788, 481] width 1187 height 753
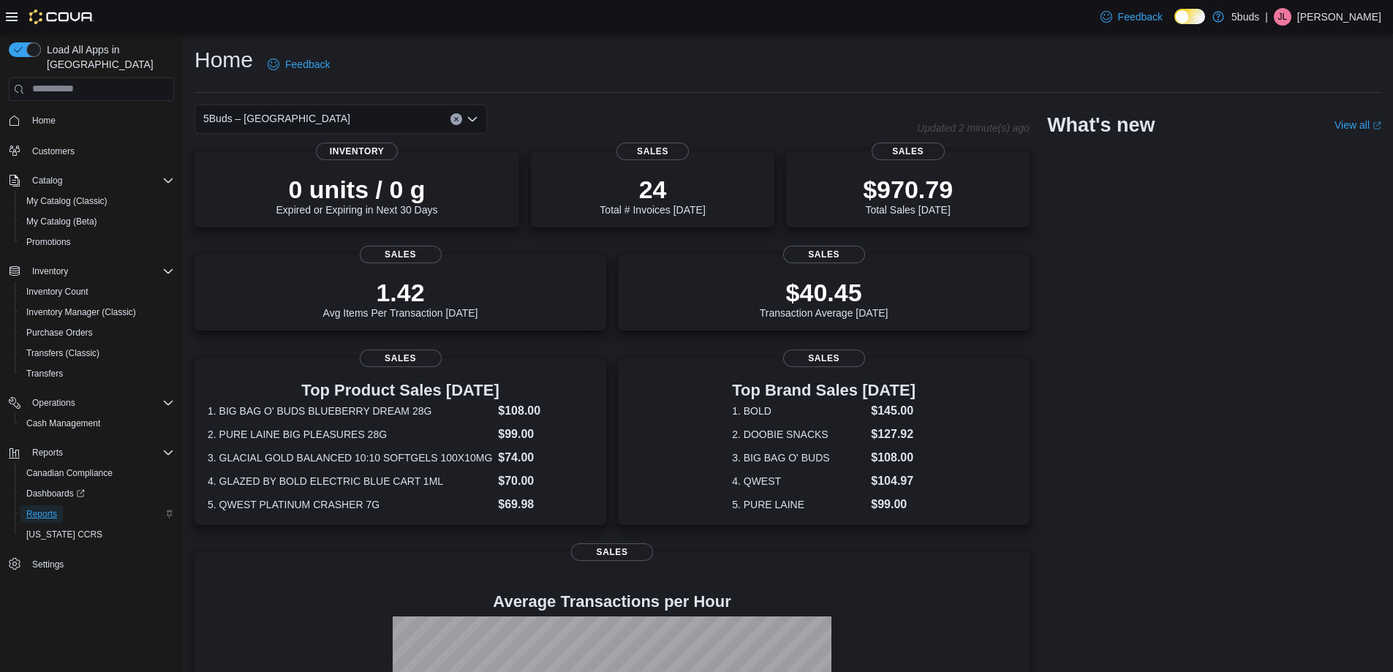
click at [53, 508] on span "Reports" at bounding box center [41, 514] width 31 height 12
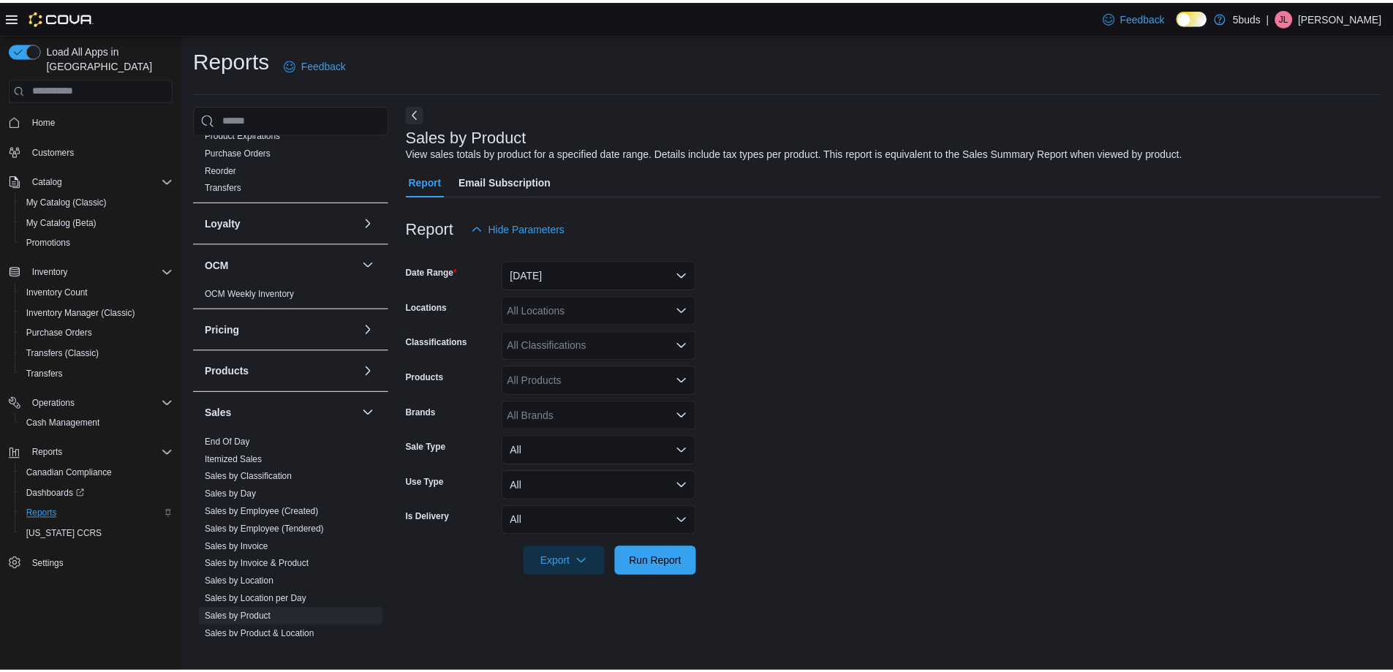
scroll to position [877, 0]
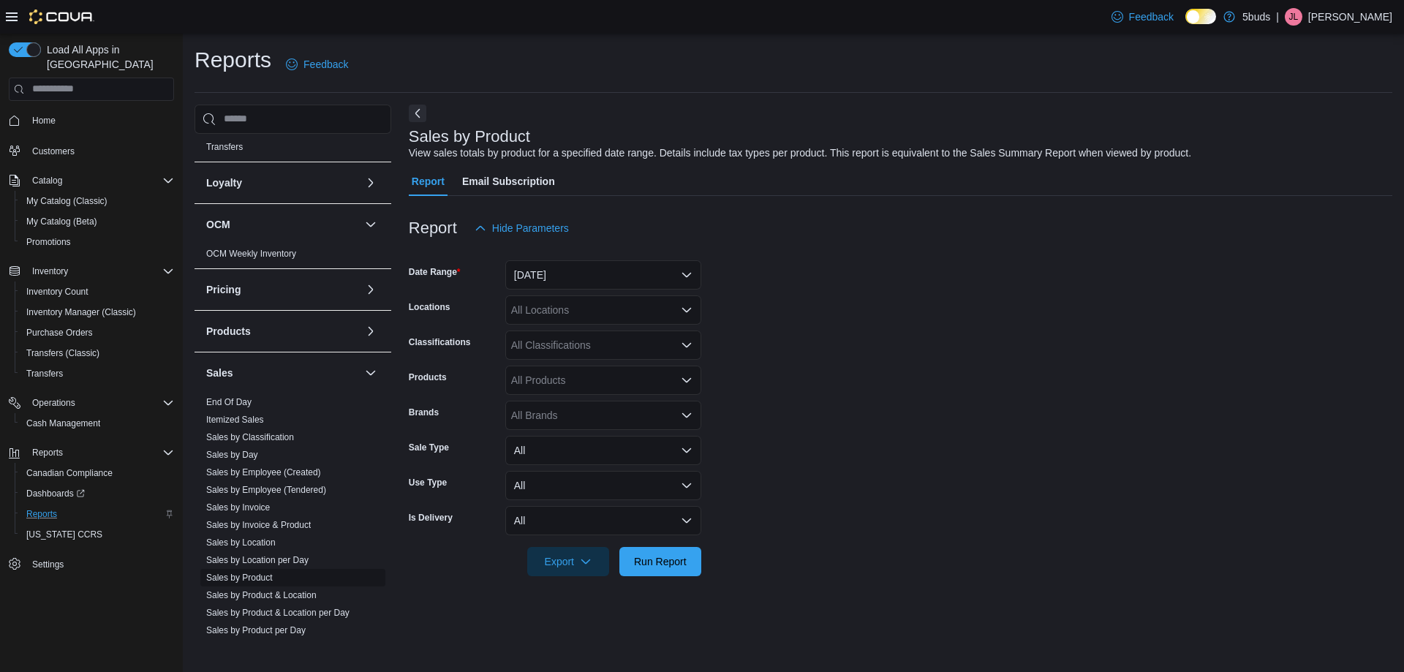
click at [255, 573] on link "Sales by Product" at bounding box center [239, 578] width 67 height 10
click at [615, 314] on div "All Locations" at bounding box center [603, 309] width 196 height 29
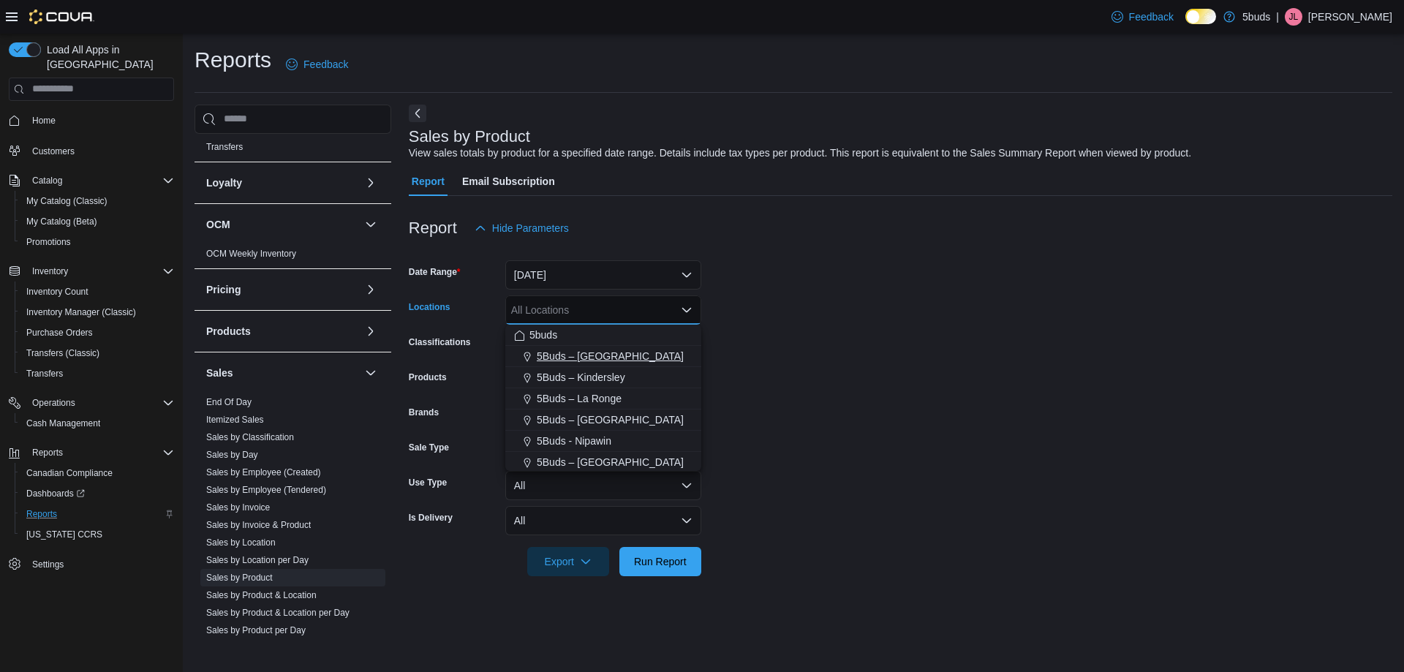
click at [604, 360] on span "5Buds – [GEOGRAPHIC_DATA]" at bounding box center [610, 356] width 147 height 15
click at [778, 360] on form "Date Range Yesterday Locations 5Buds – Humboldt Combo box. Selected. 5Buds – Hu…" at bounding box center [901, 409] width 984 height 333
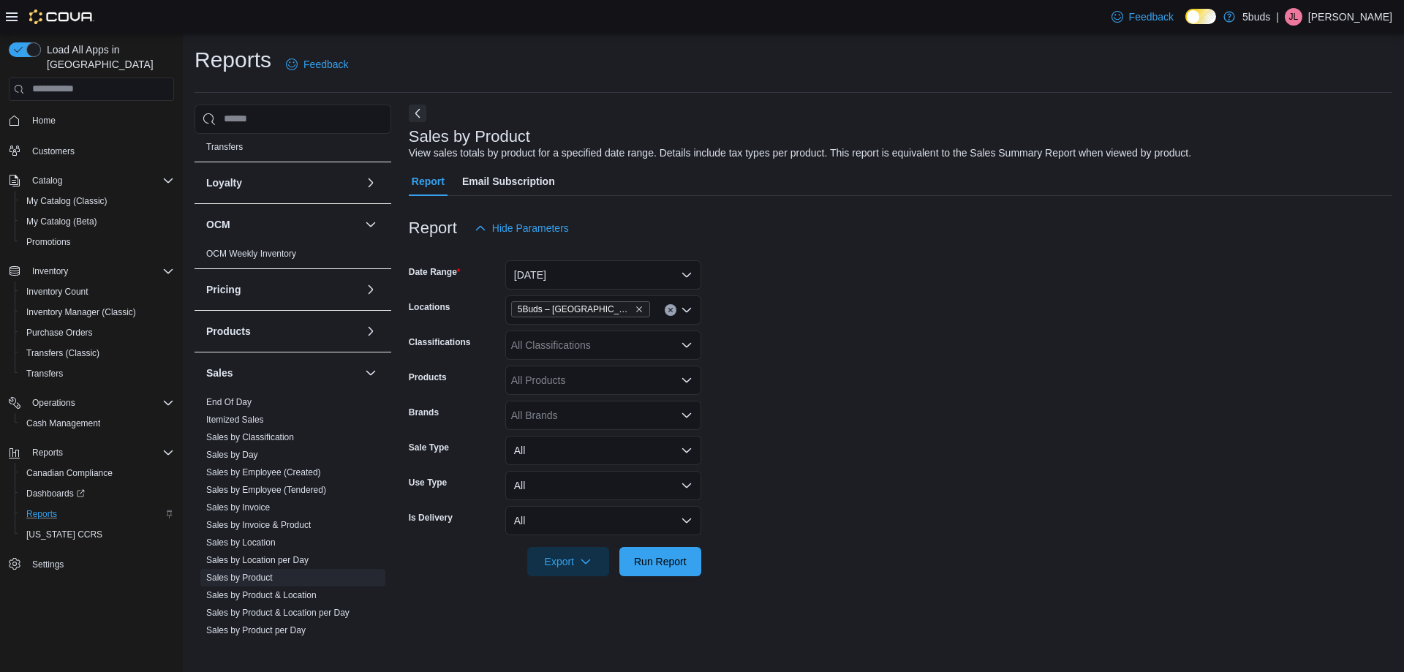
click at [647, 344] on div "All Classifications" at bounding box center [603, 345] width 196 height 29
click at [828, 354] on form "Date Range Yesterday Locations 5Buds – Humboldt Classifications All Classificat…" at bounding box center [901, 409] width 984 height 333
click at [662, 563] on span "Run Report" at bounding box center [660, 561] width 53 height 15
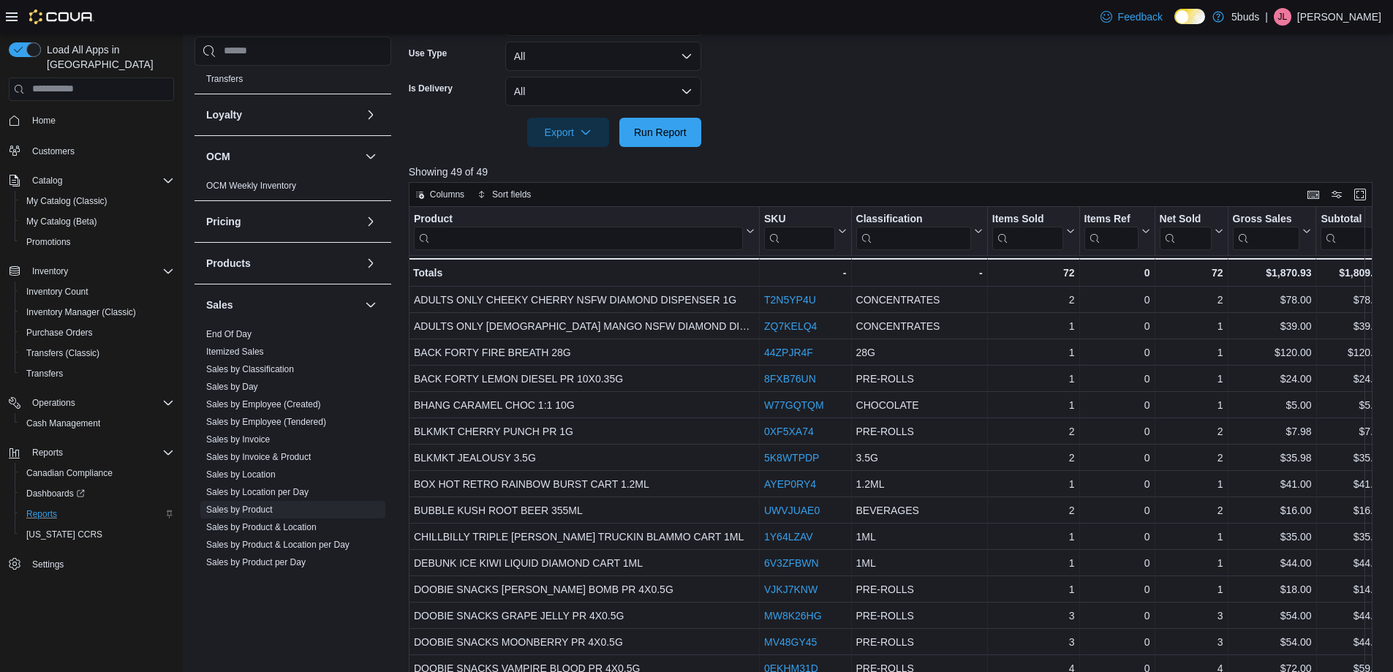
scroll to position [439, 0]
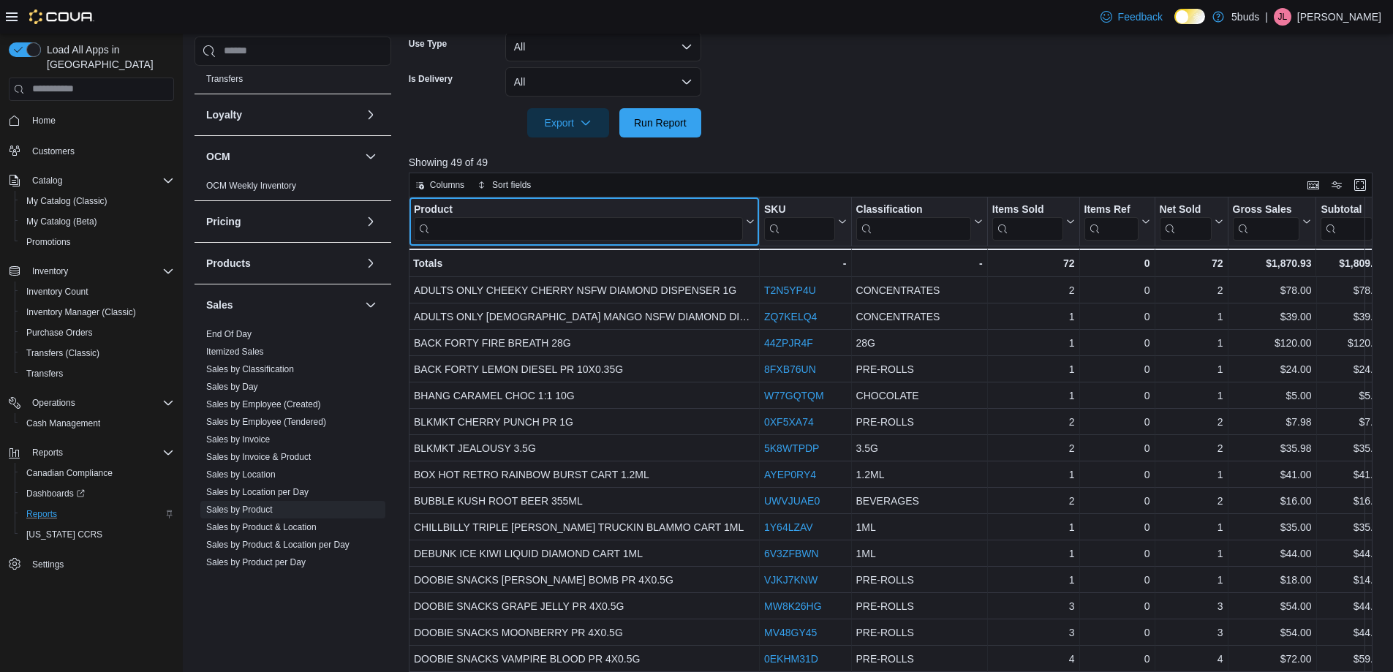
click at [597, 224] on input "search" at bounding box center [578, 228] width 329 height 23
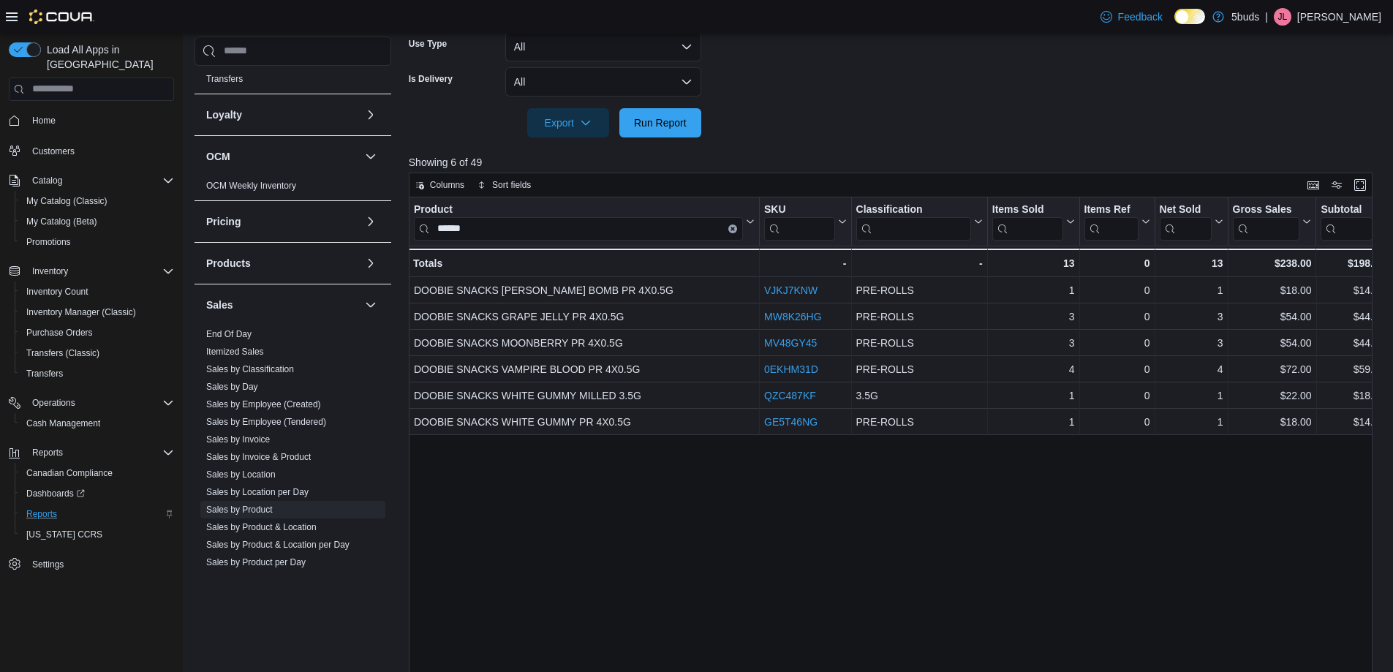
click at [693, 479] on div "Product ****** Click to view column header actions SKU Click to view column hea…" at bounding box center [896, 453] width 974 height 513
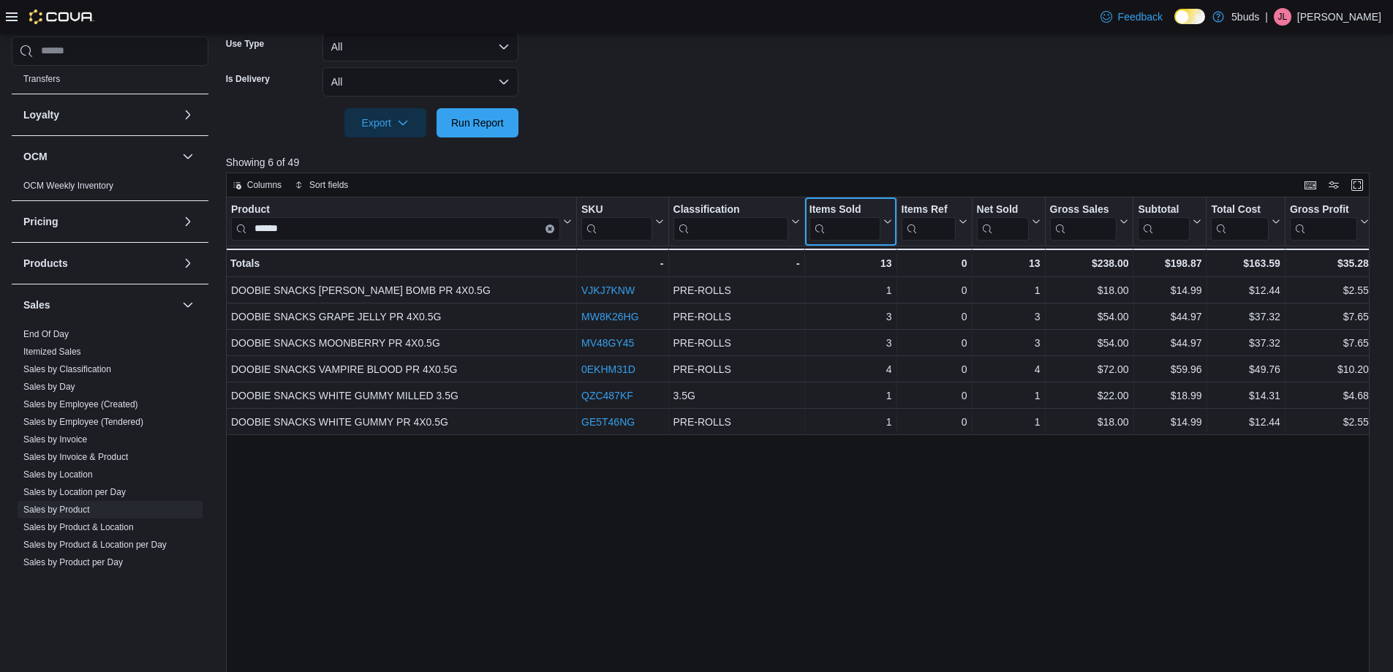
click at [885, 217] on icon at bounding box center [886, 221] width 12 height 9
click at [827, 551] on div "Product ****** Click to view column header actions SKU Click to view column hea…" at bounding box center [803, 453] width 1155 height 513
click at [966, 546] on div "Product ****** Click to view column header actions SKU Click to view column hea…" at bounding box center [803, 453] width 1155 height 513
click at [859, 537] on div "Product ****** Click to view column header actions SKU Click to view column hea…" at bounding box center [803, 453] width 1155 height 513
click at [790, 510] on div "Product ****** Click to view column header actions SKU Click to view column hea…" at bounding box center [803, 453] width 1155 height 513
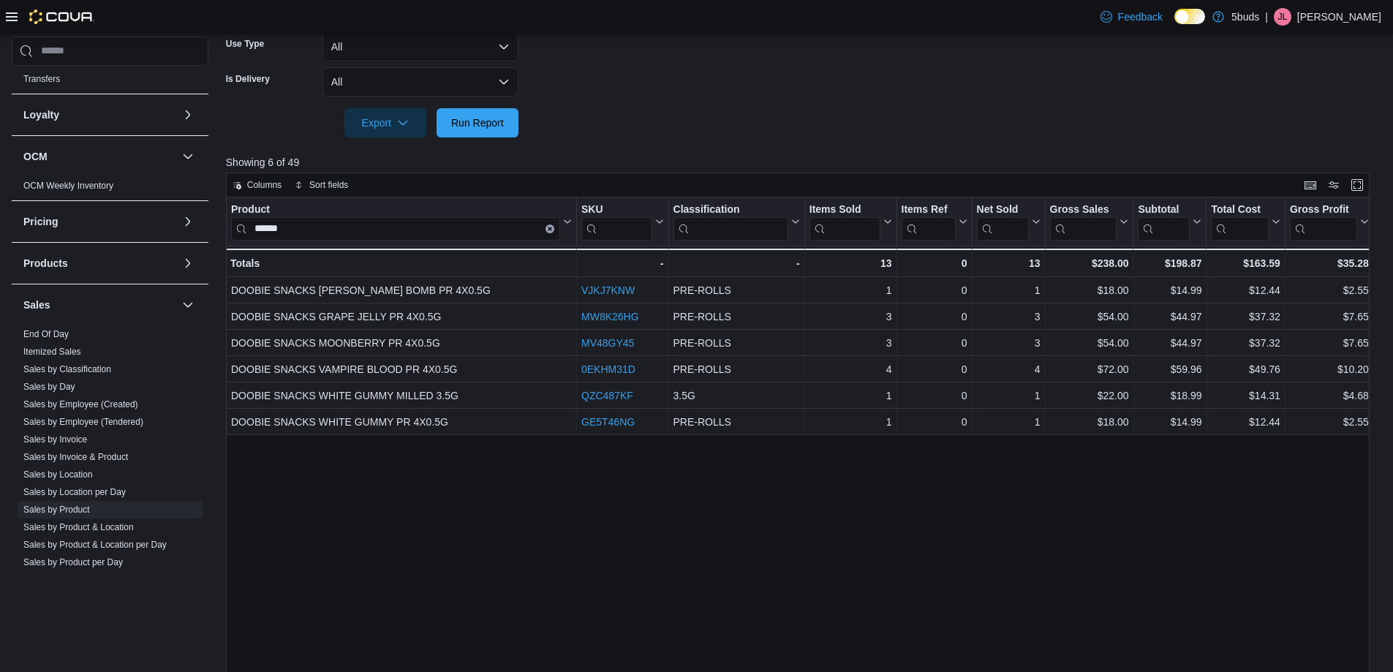
click at [984, 579] on div "Product ****** Click to view column header actions SKU Click to view column hea…" at bounding box center [803, 453] width 1155 height 513
click at [1321, 537] on div "Product ****** Click to view column header actions SKU Click to view column hea…" at bounding box center [803, 453] width 1155 height 513
click at [412, 228] on input "******" at bounding box center [395, 228] width 329 height 23
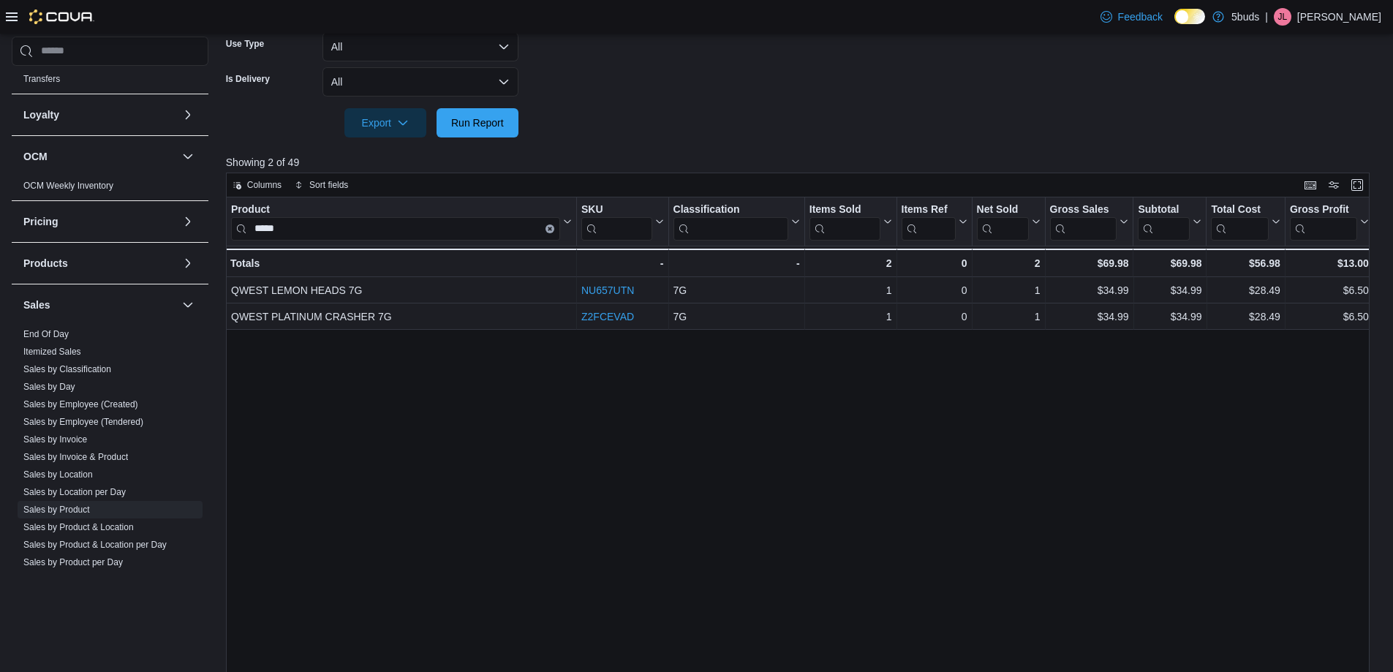
click at [848, 392] on div "Product ***** Click to view column header actions SKU Click to view column head…" at bounding box center [803, 453] width 1155 height 513
click at [426, 232] on input "*****" at bounding box center [395, 228] width 329 height 23
type input "******"
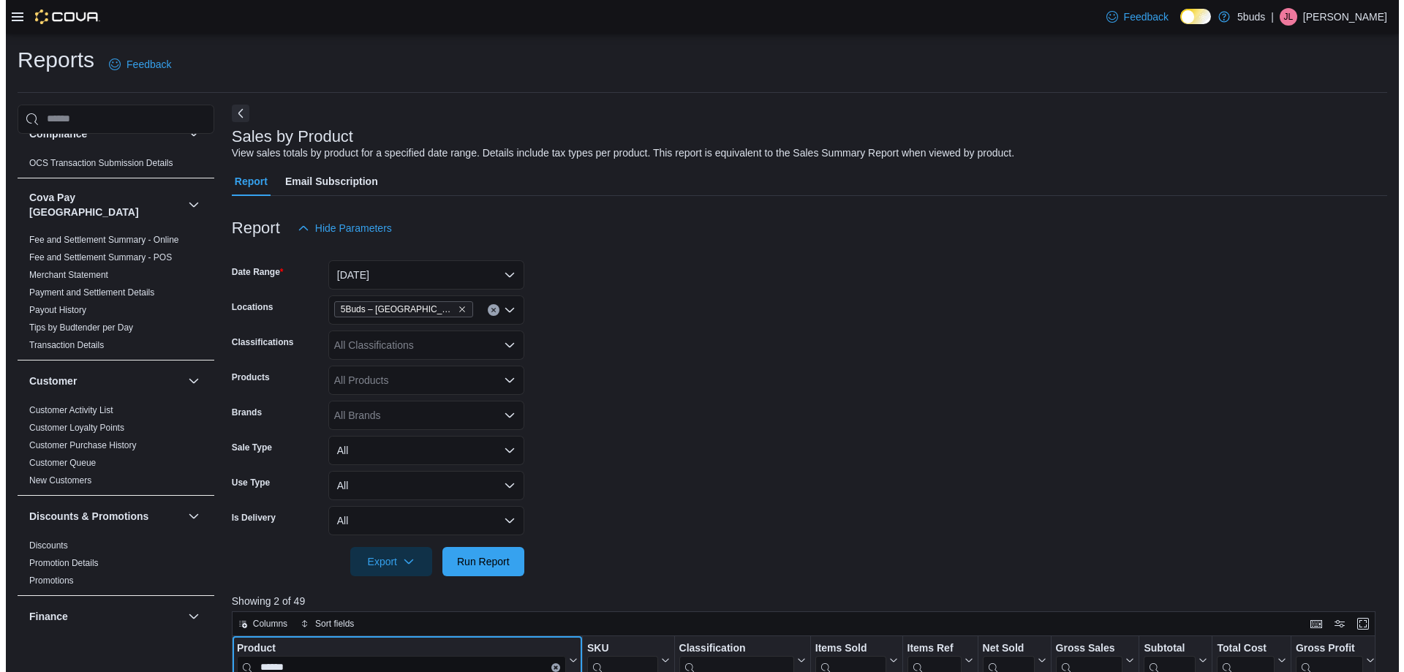
scroll to position [0, 0]
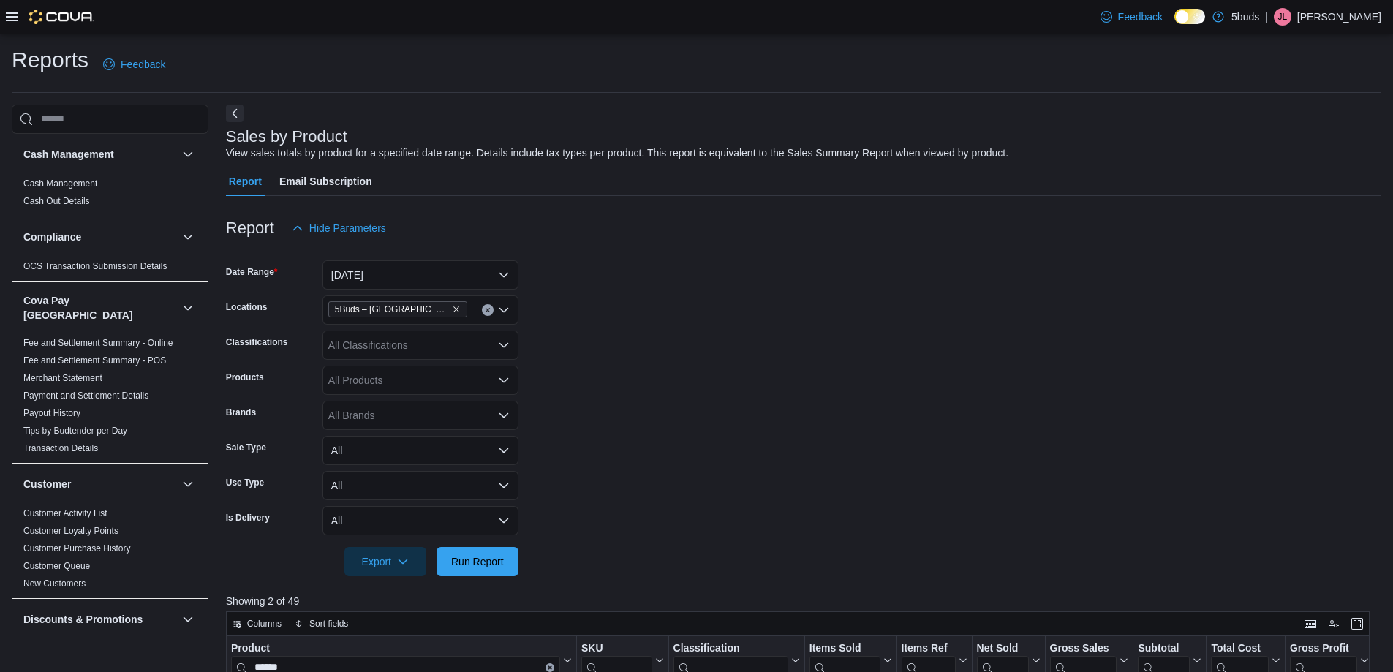
click at [7, 15] on icon at bounding box center [12, 17] width 12 height 12
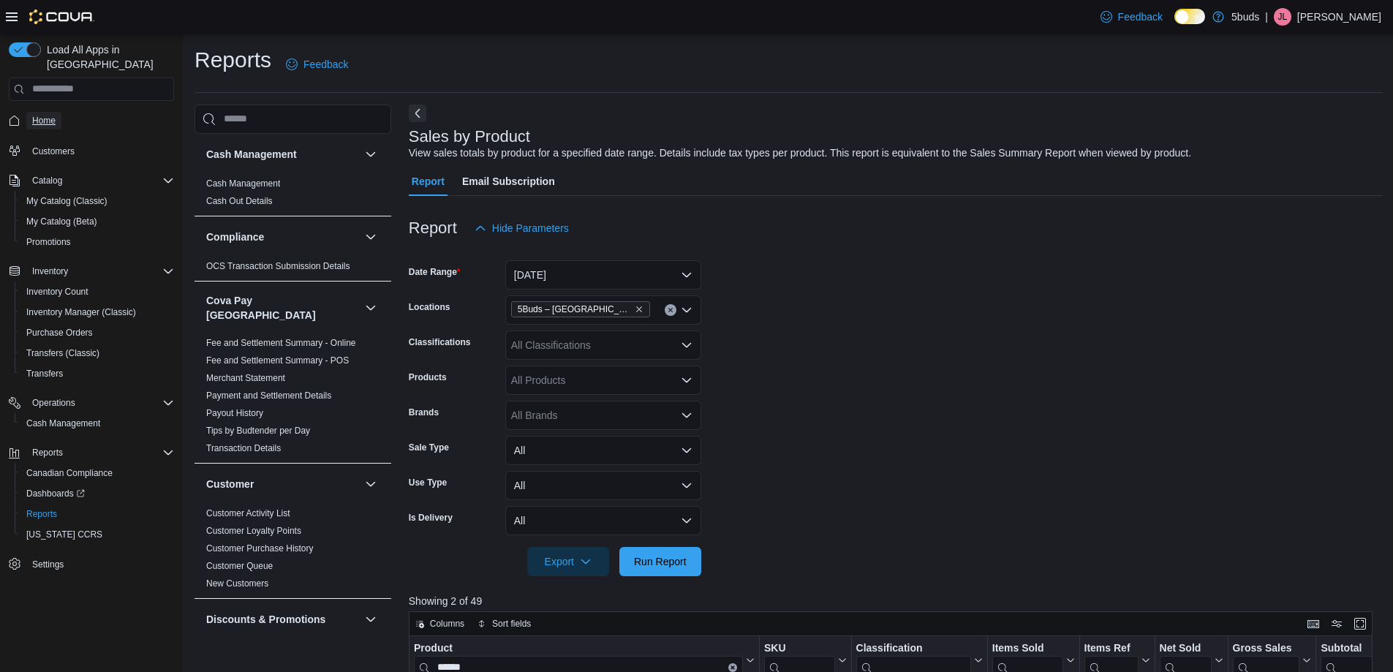
click at [58, 112] on link "Home" at bounding box center [43, 121] width 35 height 18
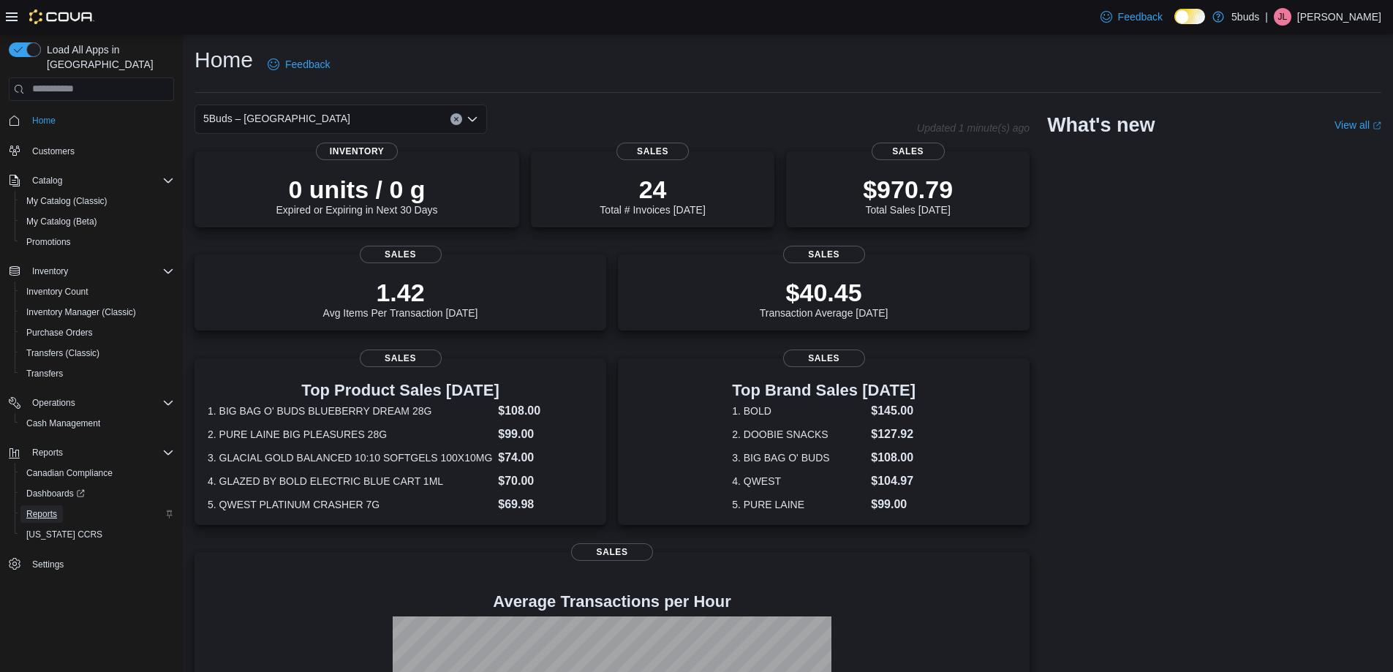
click at [49, 508] on span "Reports" at bounding box center [41, 514] width 31 height 12
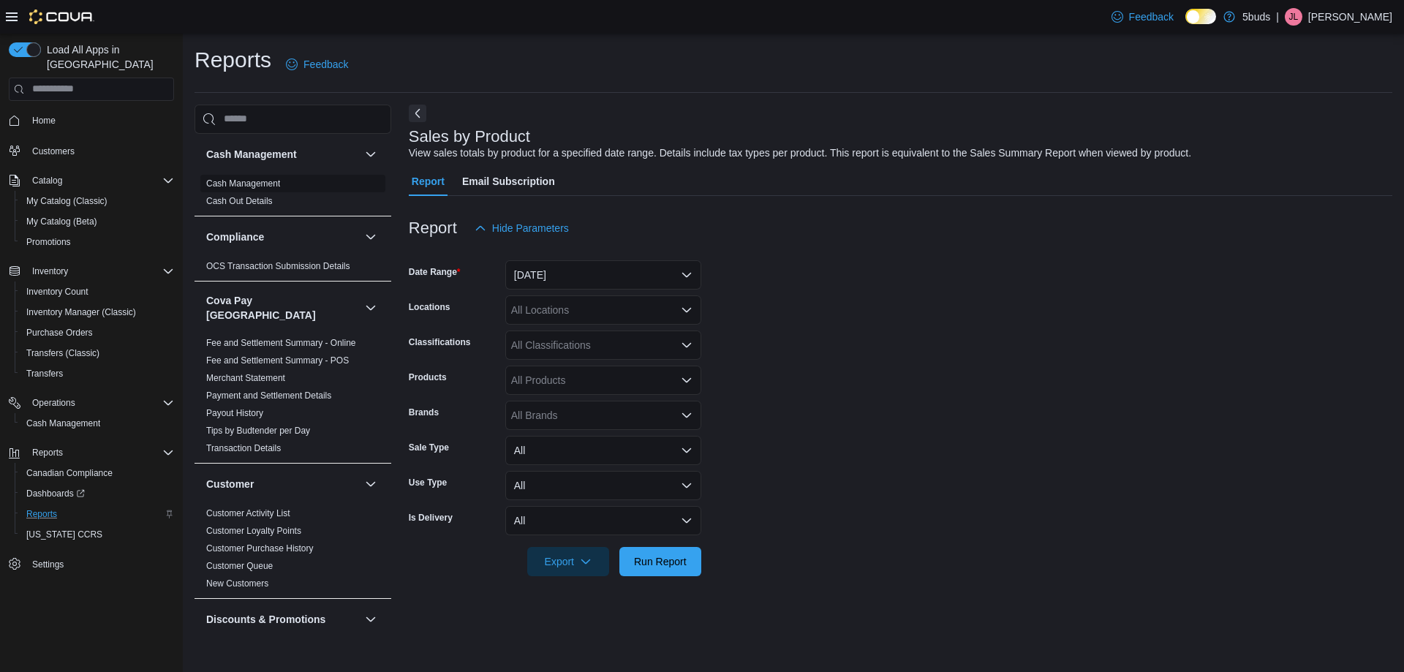
click at [252, 184] on link "Cash Management" at bounding box center [243, 183] width 74 height 10
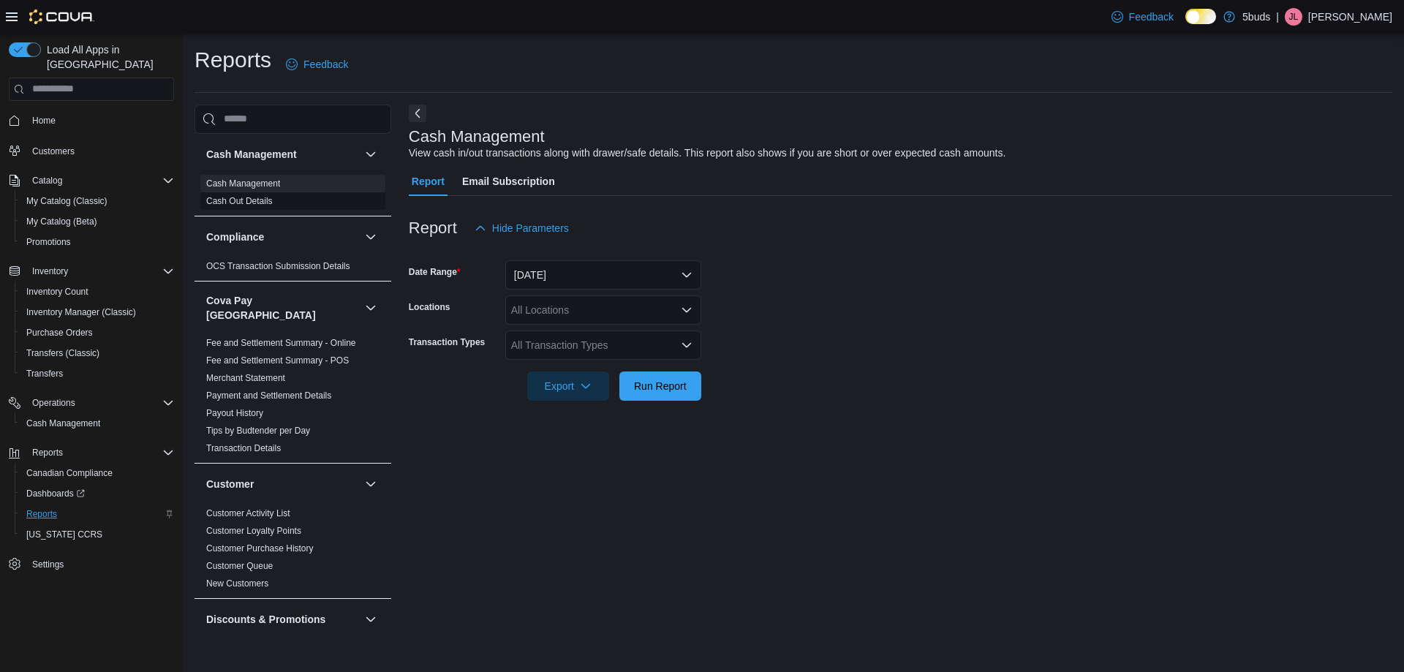
click at [253, 201] on link "Cash Out Details" at bounding box center [239, 201] width 67 height 10
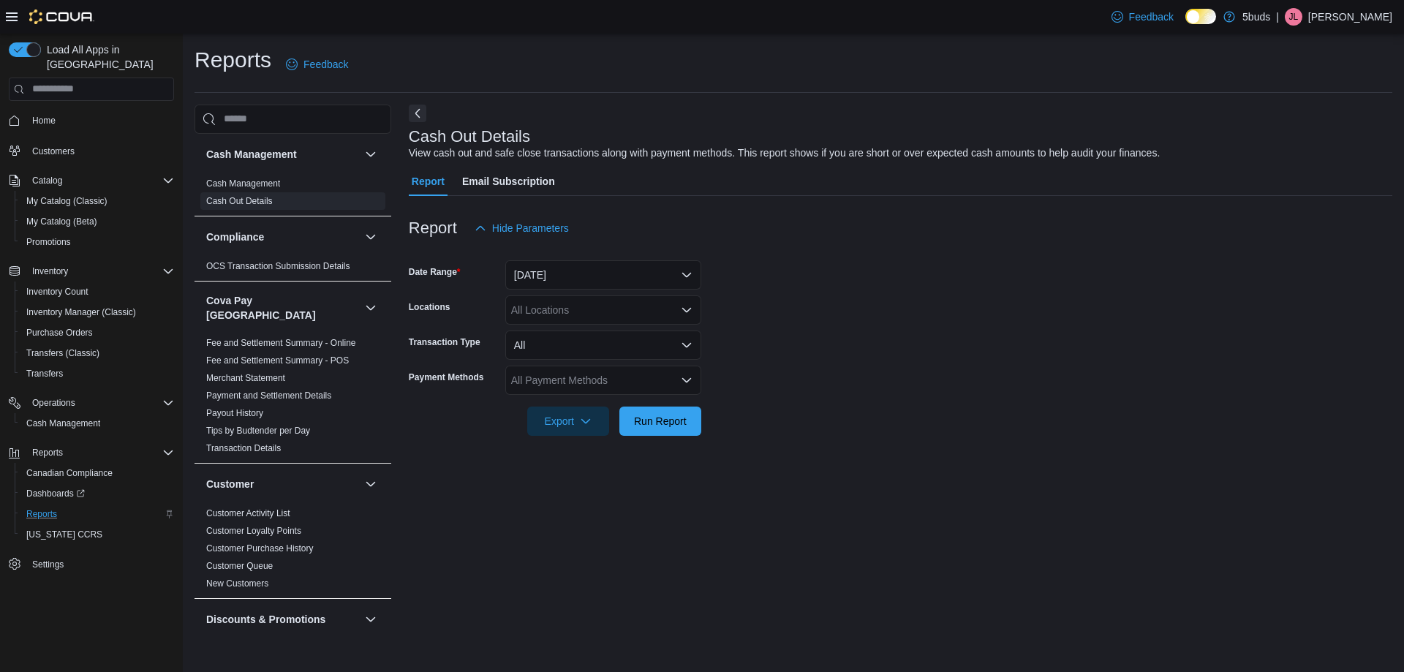
click at [571, 310] on div "All Locations" at bounding box center [603, 309] width 196 height 29
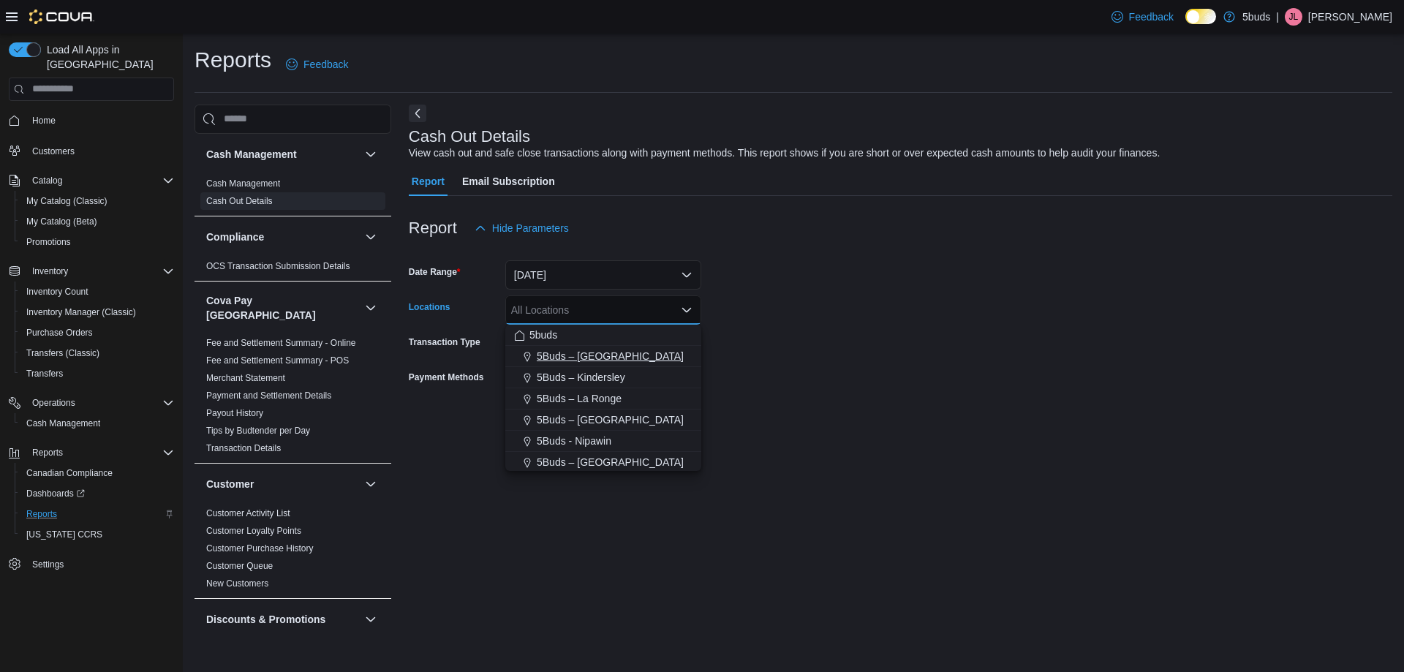
click at [618, 361] on span "5Buds – [GEOGRAPHIC_DATA]" at bounding box center [610, 356] width 147 height 15
click at [851, 383] on form "Date Range Today Locations 5Buds – Humboldt Combo box. Selected. 5Buds – Humbol…" at bounding box center [901, 339] width 984 height 193
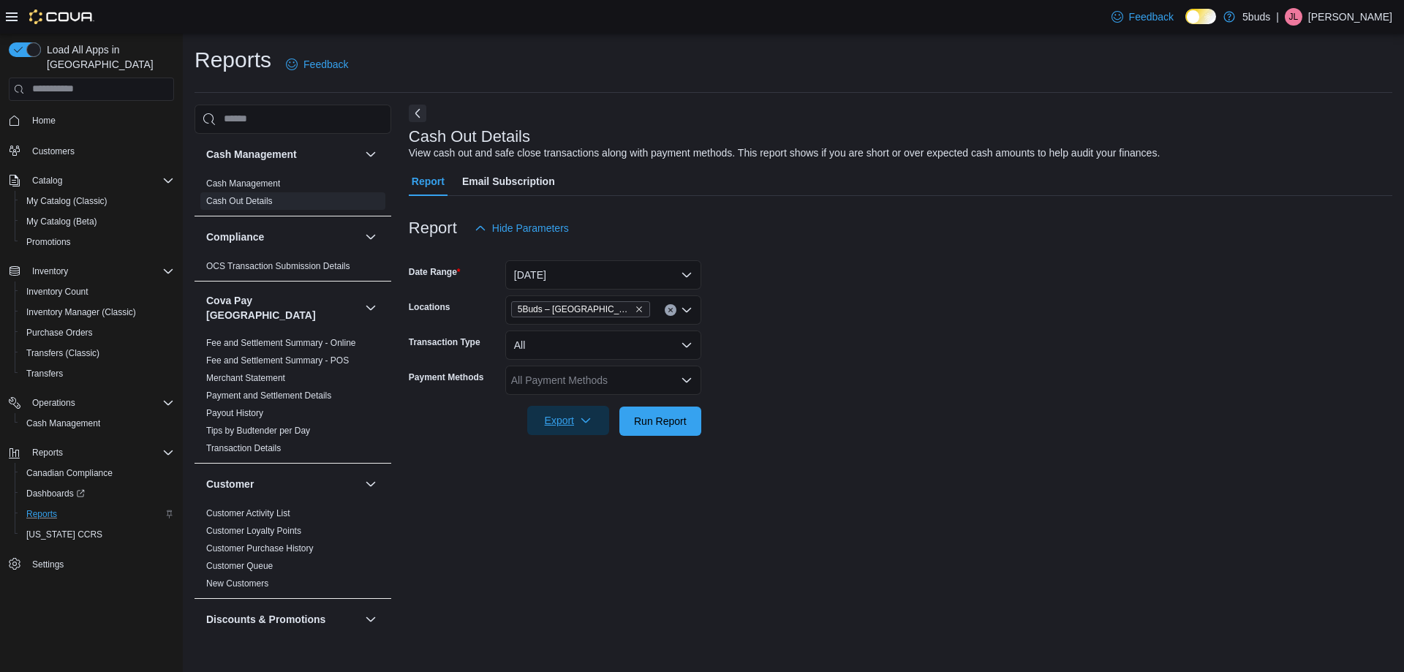
click at [588, 422] on icon "button" at bounding box center [586, 421] width 12 height 12
click at [573, 451] on span "Export to Excel" at bounding box center [570, 451] width 66 height 12
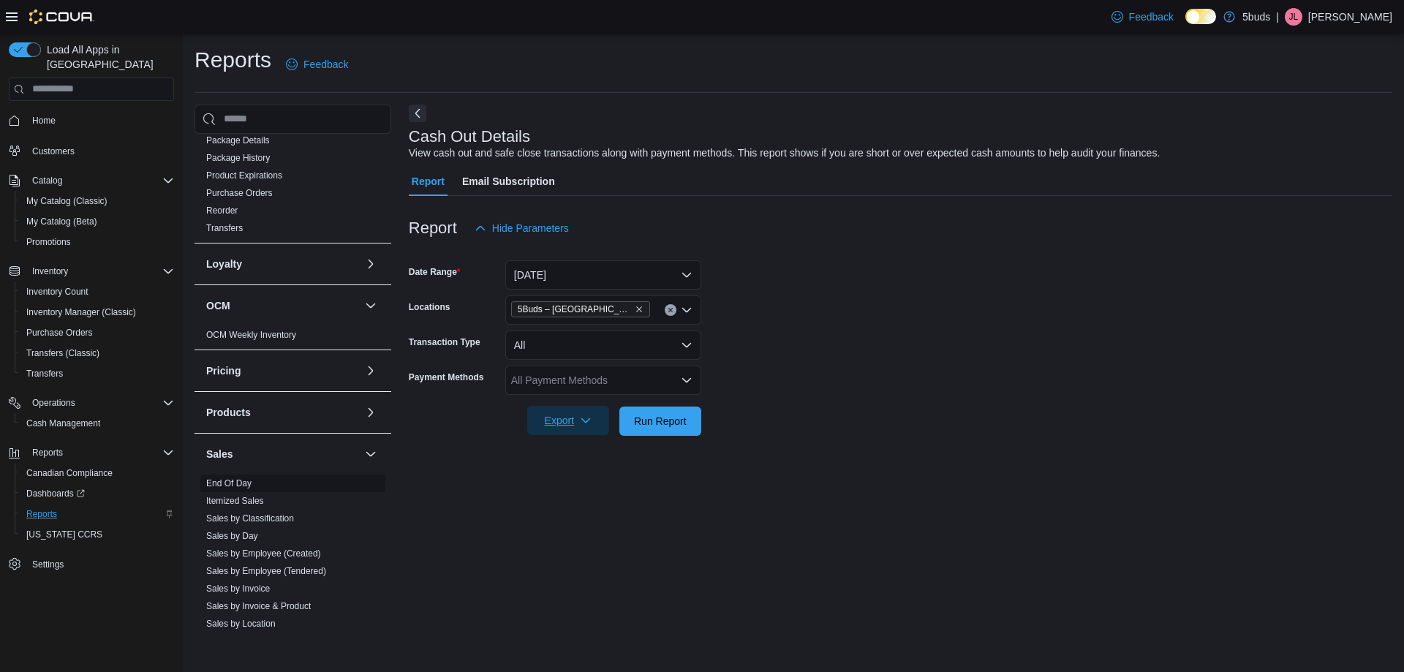
scroll to position [877, 0]
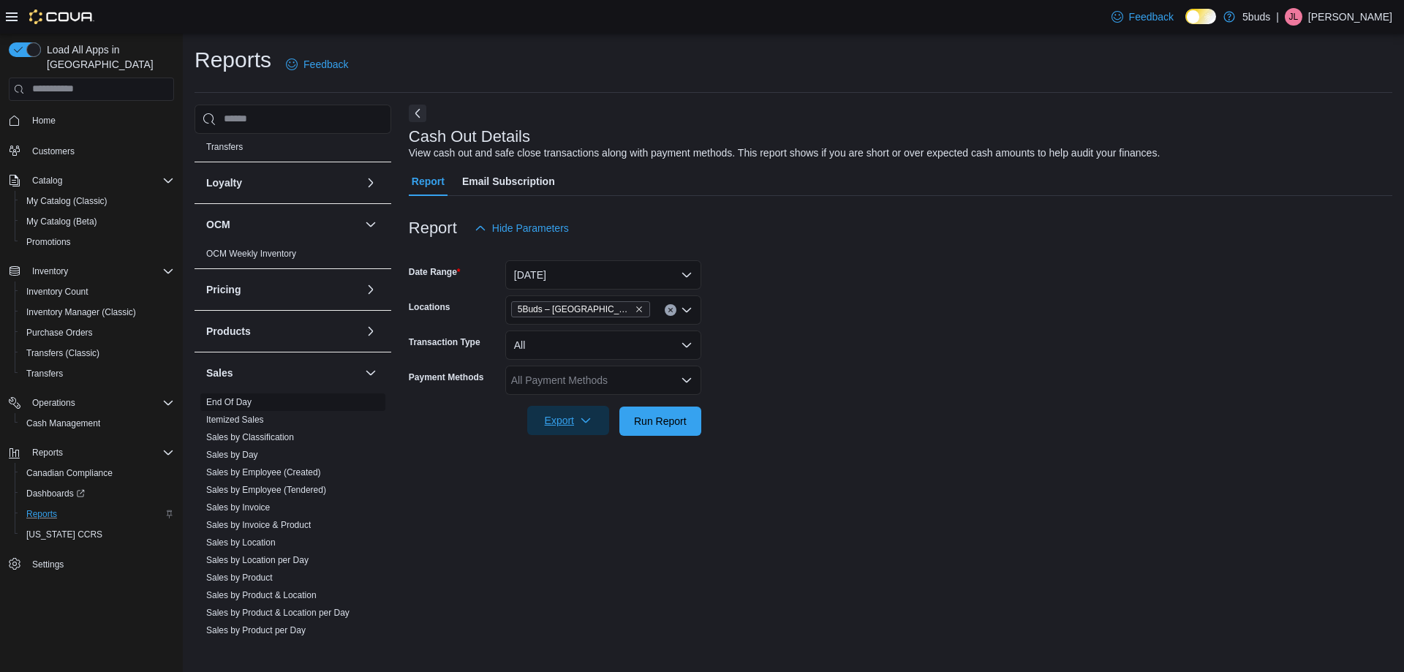
click at [222, 397] on link "End Of Day" at bounding box center [228, 402] width 45 height 10
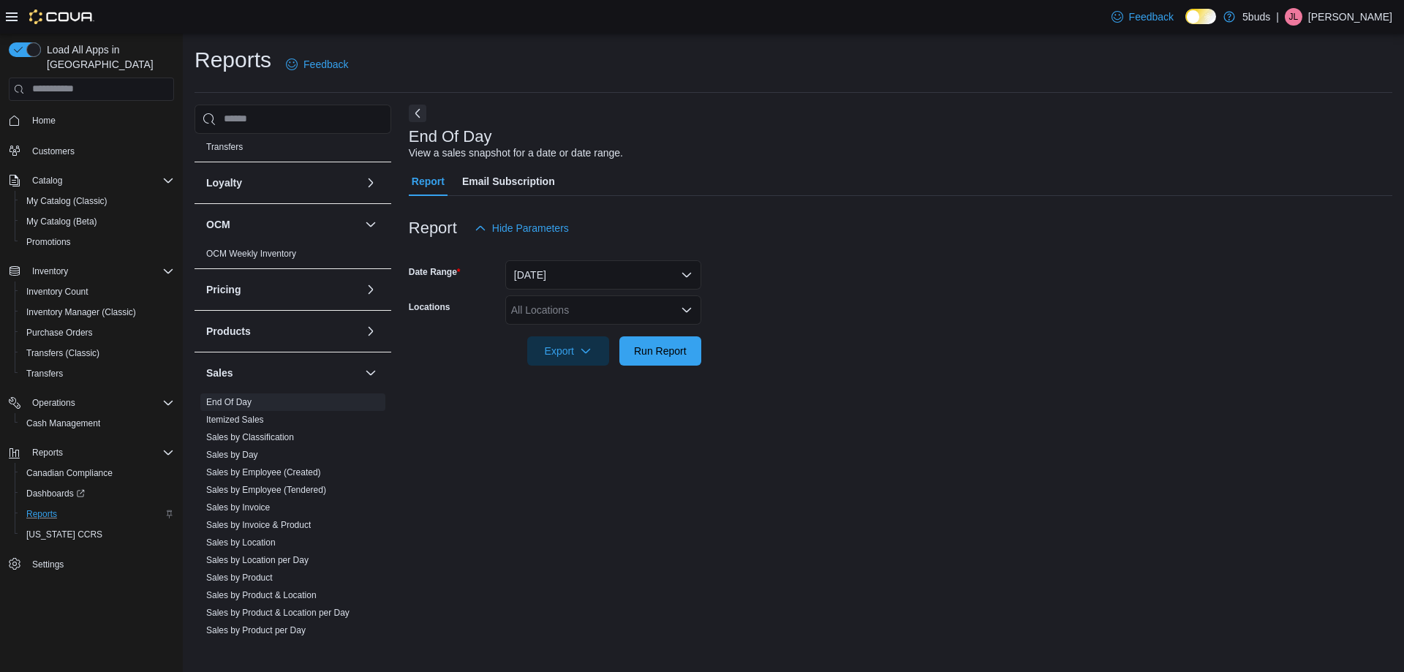
click at [611, 310] on div "All Locations" at bounding box center [603, 309] width 196 height 29
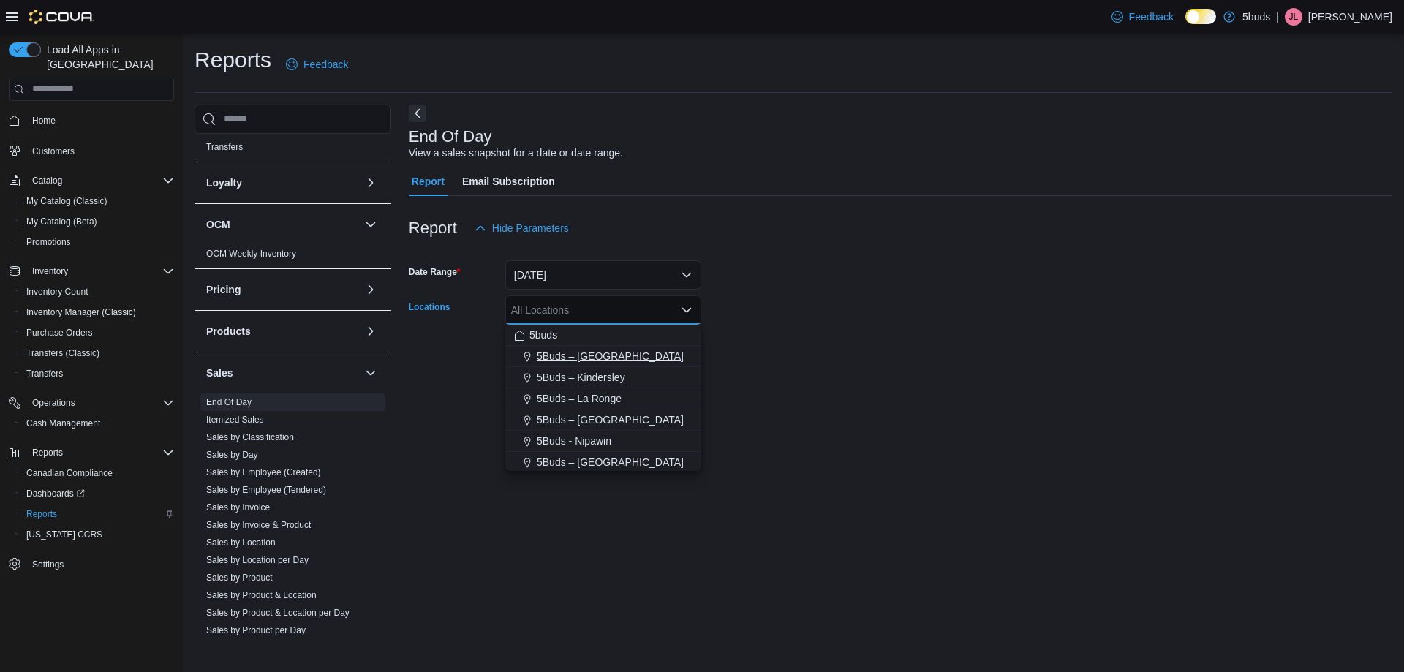
click at [616, 355] on span "5Buds – [GEOGRAPHIC_DATA]" at bounding box center [610, 356] width 147 height 15
click at [898, 360] on form "Date Range Today Locations 5Buds – Humboldt Combo box. Selected. 5Buds – Humbol…" at bounding box center [901, 304] width 984 height 123
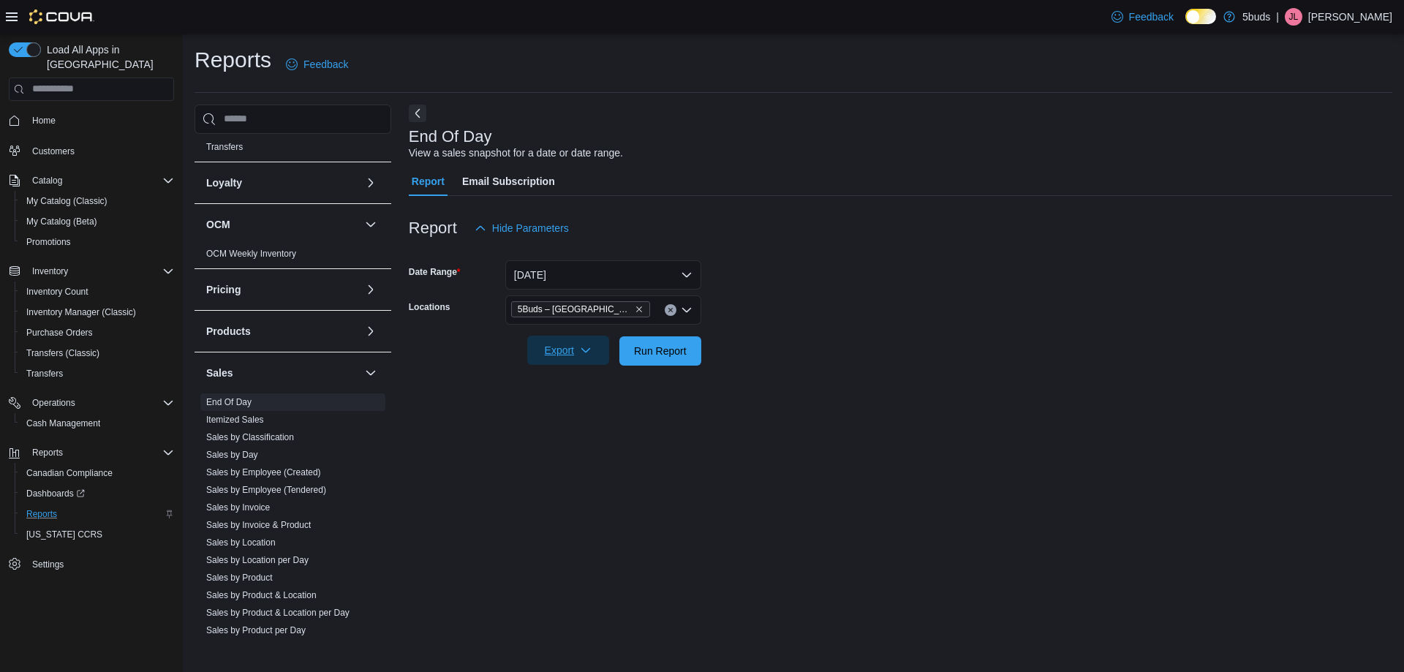
click at [578, 347] on span "Export" at bounding box center [568, 350] width 64 height 29
click at [564, 376] on span "Export to Excel" at bounding box center [570, 380] width 66 height 12
